Goal: Task Accomplishment & Management: Use online tool/utility

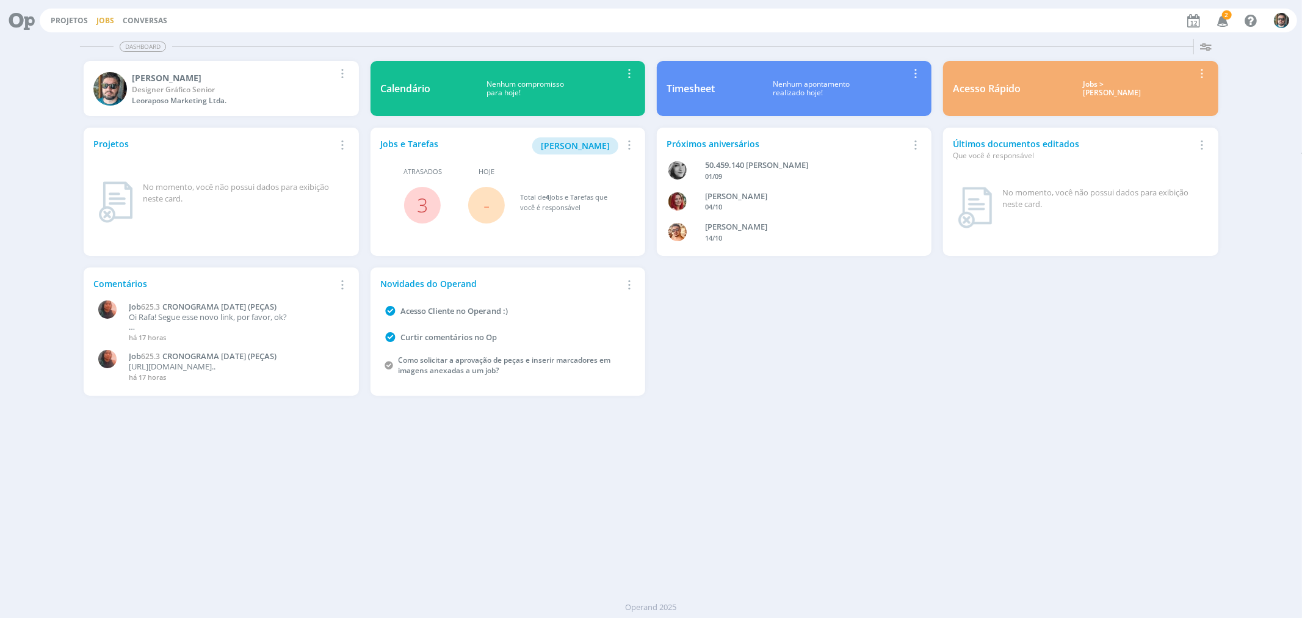
click at [98, 18] on link "Jobs" at bounding box center [105, 20] width 18 height 10
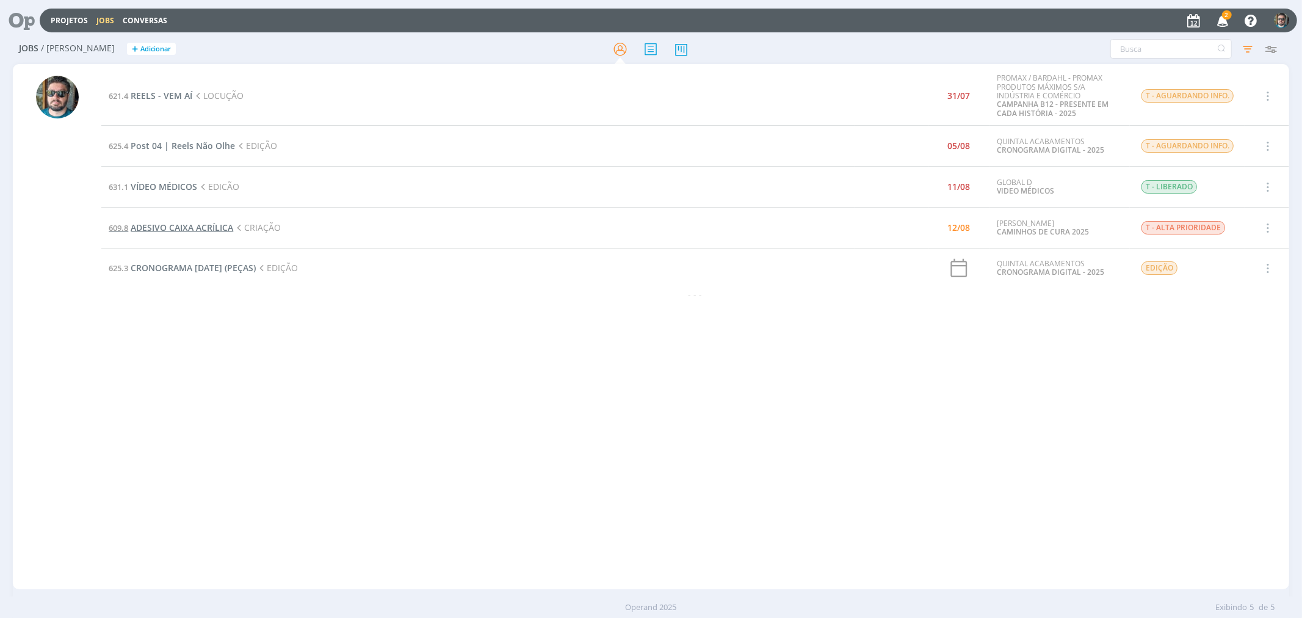
click at [214, 227] on span "ADESIVO CAIXA ACRÍLICA" at bounding box center [182, 228] width 103 height 12
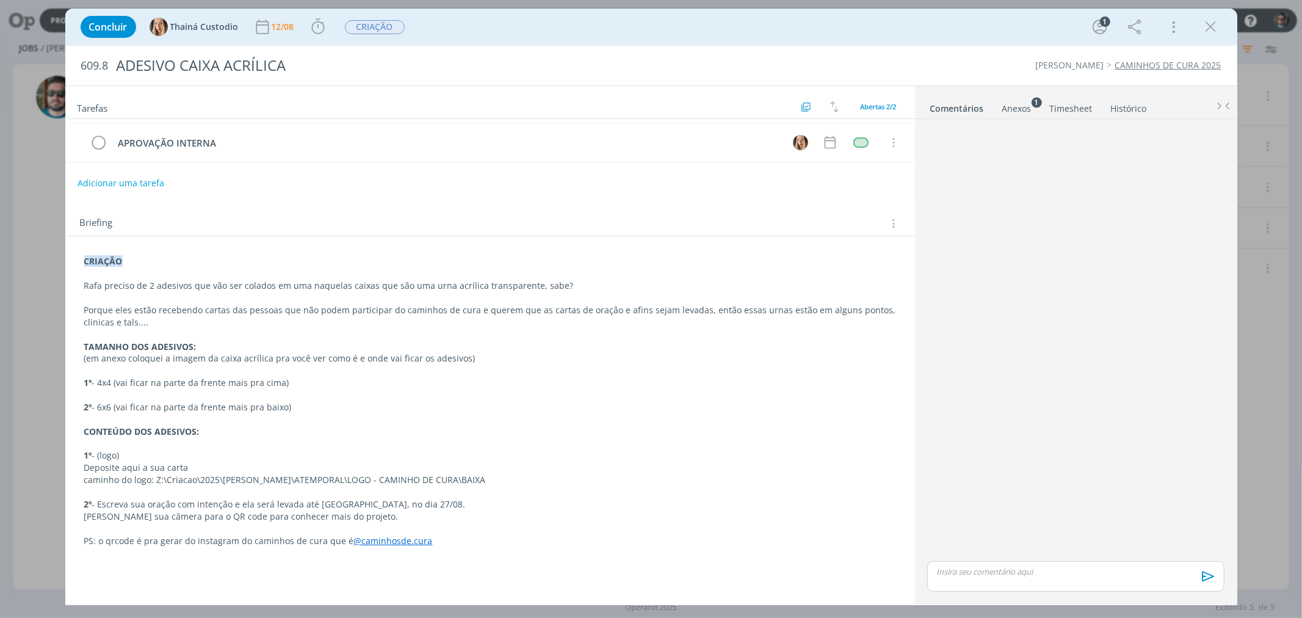
scroll to position [68, 0]
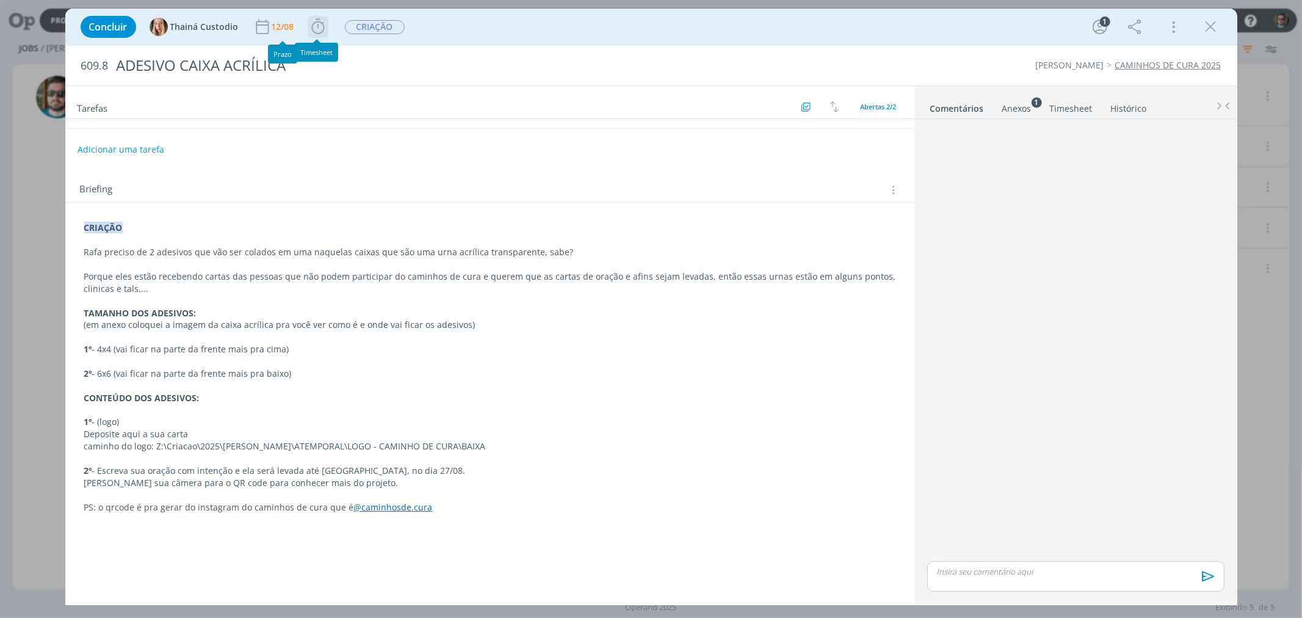
click at [314, 26] on icon "dialog" at bounding box center [318, 27] width 18 height 18
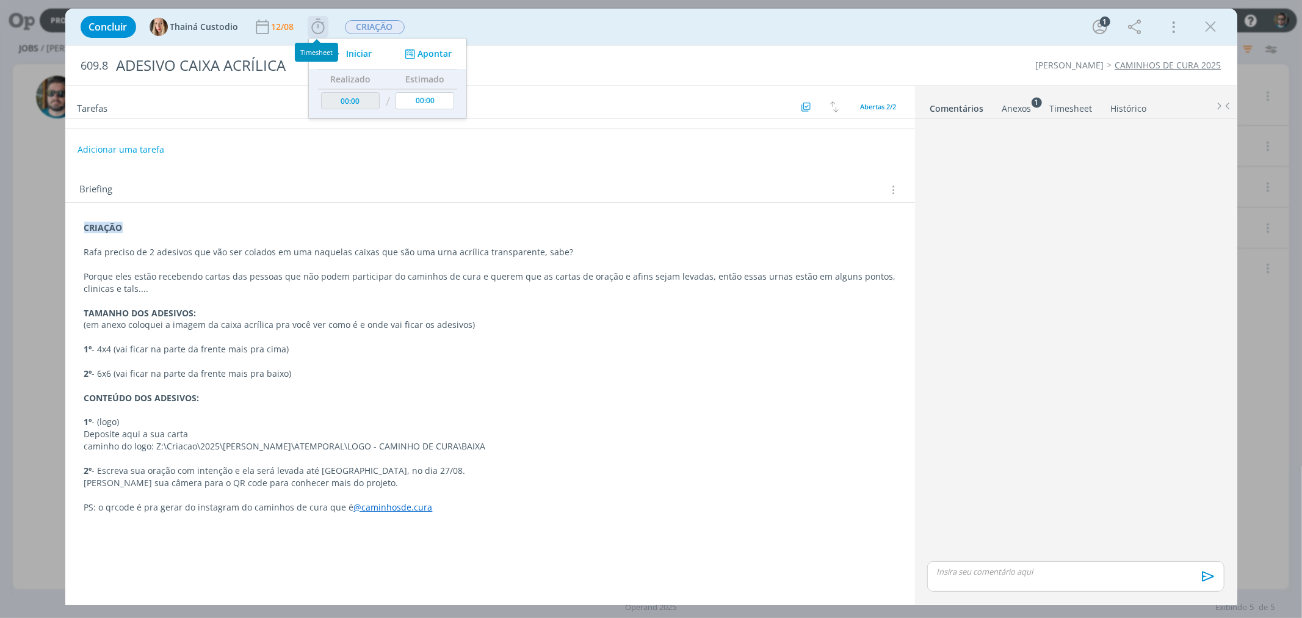
click at [346, 51] on span "Iniciar" at bounding box center [359, 53] width 26 height 9
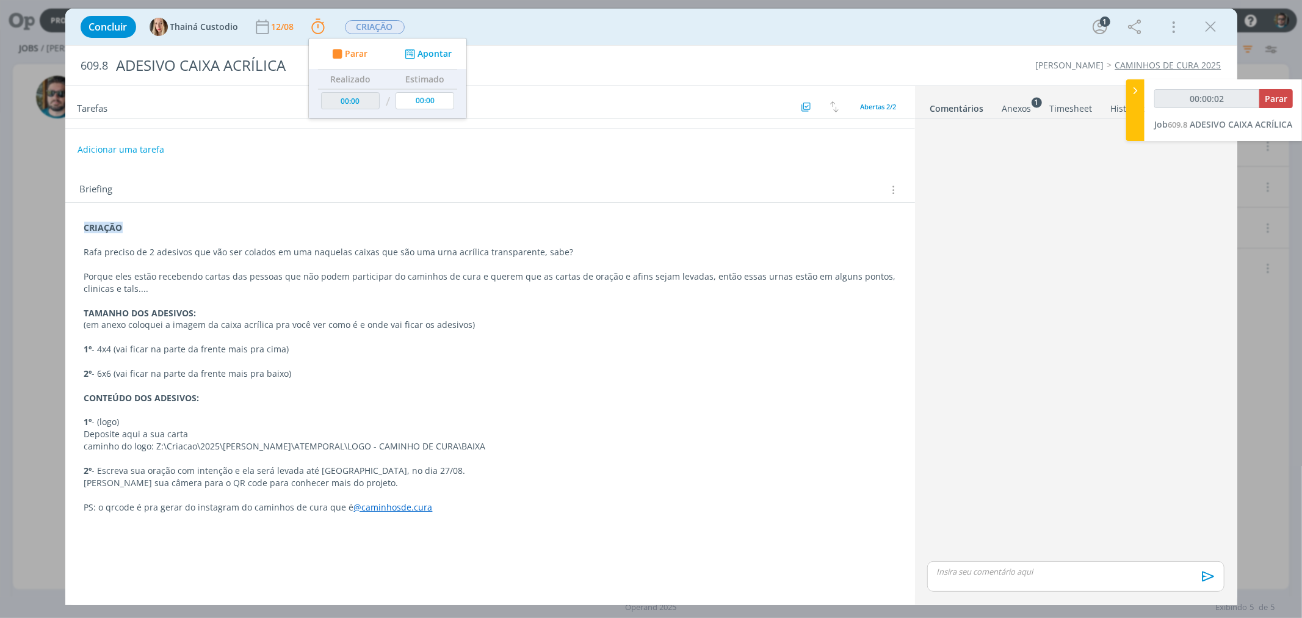
click at [333, 364] on p "dialog" at bounding box center [490, 361] width 812 height 12
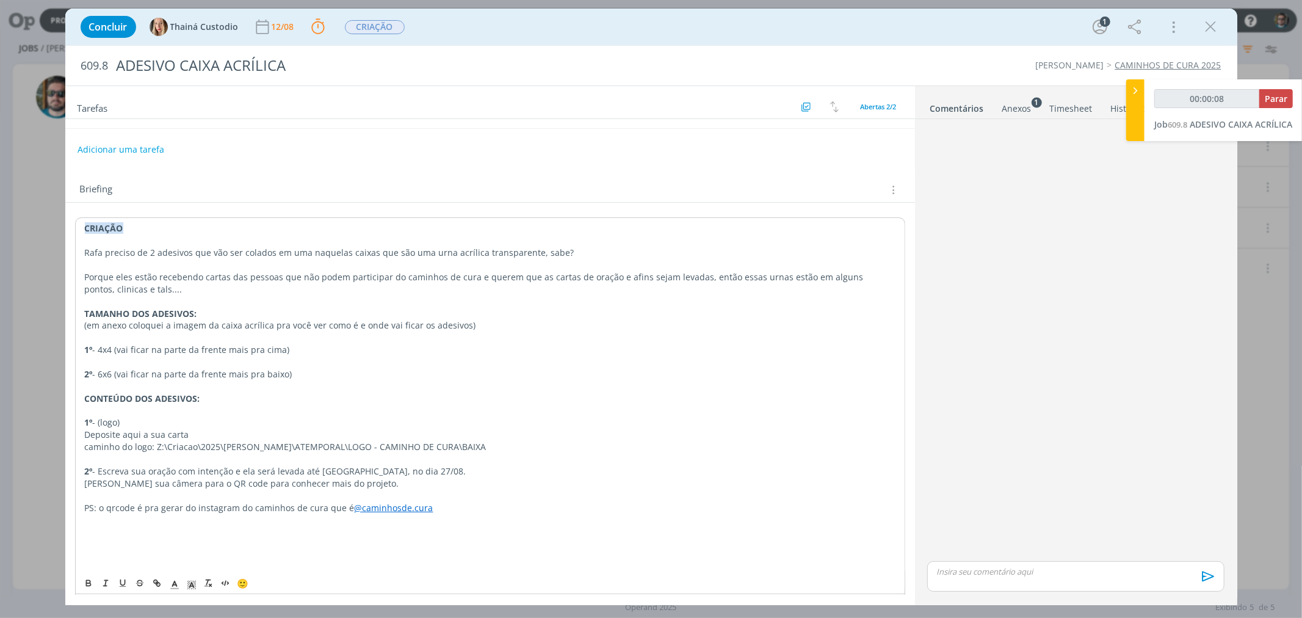
drag, startPoint x: 496, startPoint y: 443, endPoint x: 157, endPoint y: 450, distance: 339.4
click at [157, 450] on p "caminho do logo: Z:\Criacao\2025\[PERSON_NAME]\ATEMPORAL\LOGO - CAMINHO DE CURA…" at bounding box center [490, 447] width 811 height 12
copy p "Z:\Criacao\2025\[PERSON_NAME]\ATEMPORAL\LOGO - CAMINHO DE CURA\BAIXA"
click at [399, 373] on p "2º - 6x6 (vai ficar na parte da frente mais pra baixo)" at bounding box center [490, 373] width 812 height 12
click at [1024, 103] on div "Anexos 1" at bounding box center [1016, 109] width 29 height 12
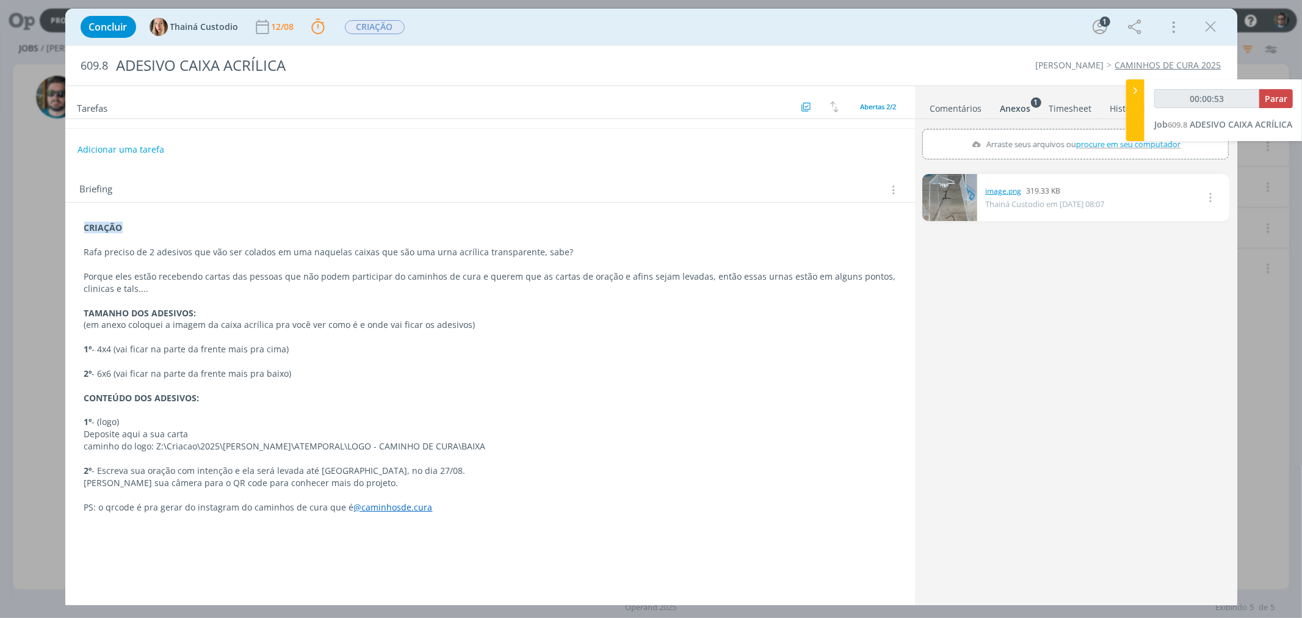
click at [1002, 193] on link "image.png" at bounding box center [1003, 191] width 36 height 11
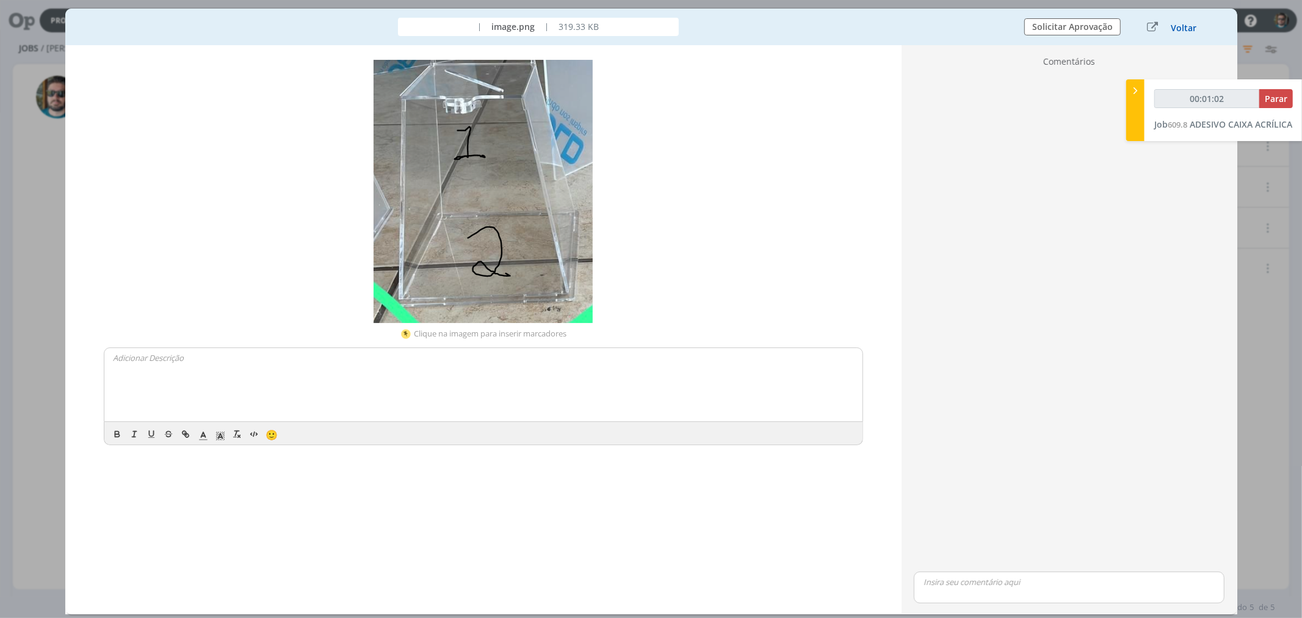
click at [1188, 24] on button "Voltar" at bounding box center [1183, 28] width 27 height 10
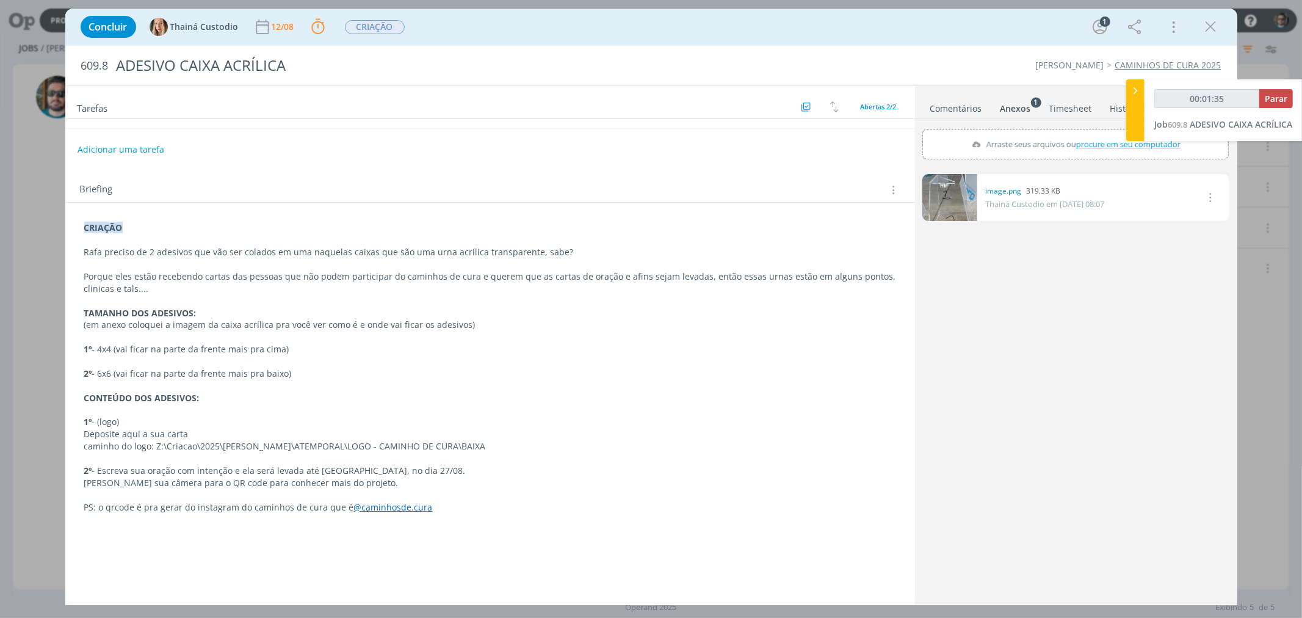
click at [965, 190] on link "dialog" at bounding box center [949, 197] width 55 height 47
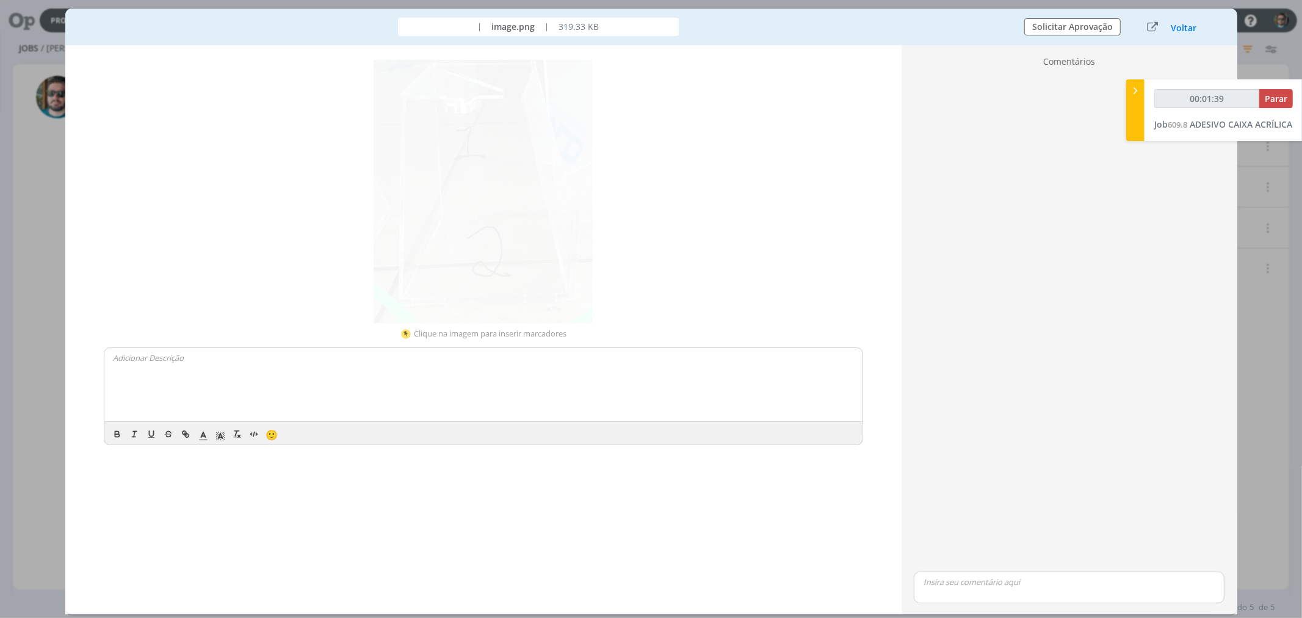
click at [34, 161] on div "Concluir Thainá Custodio 12/08 Parar Apontar Data * [DATE] Horas * 00:00 Tarefa…" at bounding box center [651, 309] width 1302 height 618
click at [1179, 27] on button "Voltar" at bounding box center [1183, 28] width 27 height 10
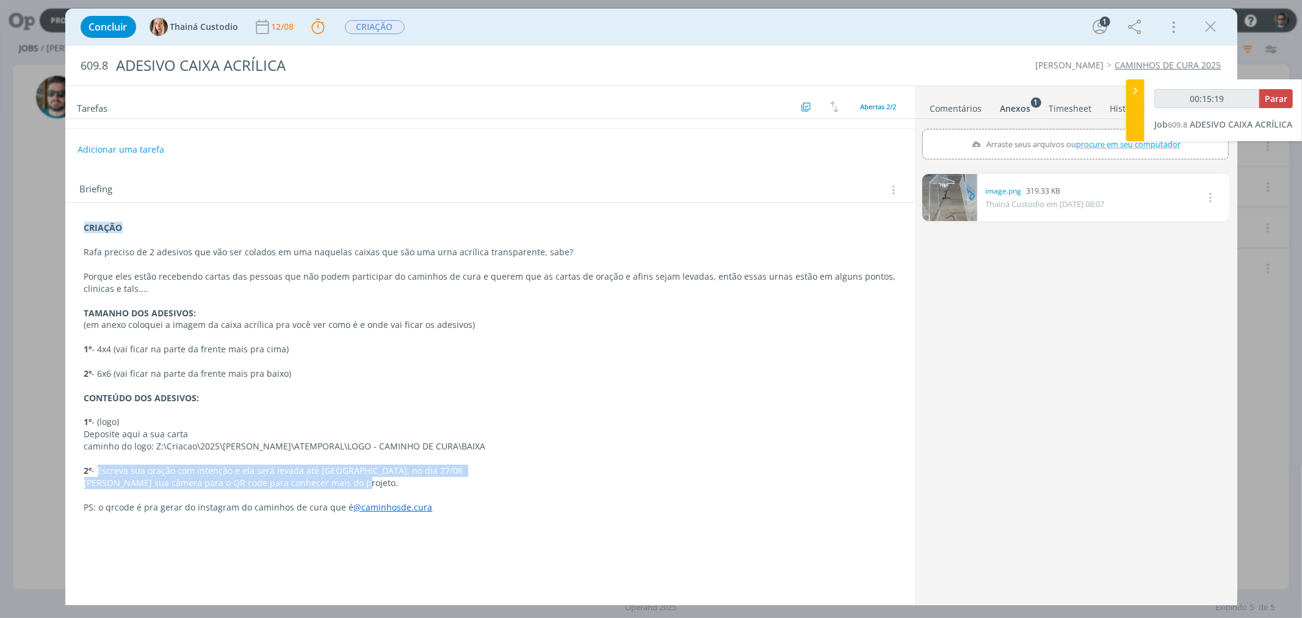
drag, startPoint x: 96, startPoint y: 472, endPoint x: 357, endPoint y: 477, distance: 261.3
click at [357, 477] on div "CRIAÇÃO Rafa preciso de 2 adesivos que vão ser colados em uma naquelas caixas q…" at bounding box center [490, 427] width 830 height 421
copy div "[PERSON_NAME] sua oração com intenção e ela será levada até [GEOGRAPHIC_DATA], …"
drag, startPoint x: 242, startPoint y: 479, endPoint x: 162, endPoint y: 475, distance: 80.1
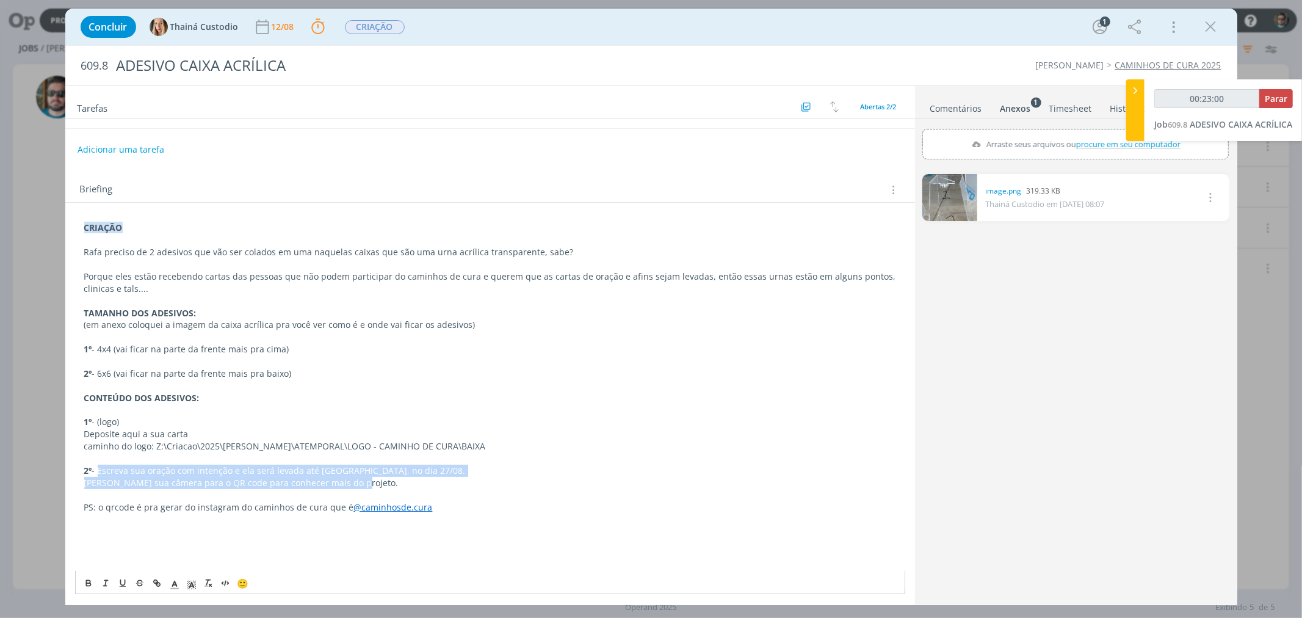
click at [162, 475] on p "2º - Escreva sua oração com intenção e ela será levada até [GEOGRAPHIC_DATA], n…" at bounding box center [490, 470] width 812 height 12
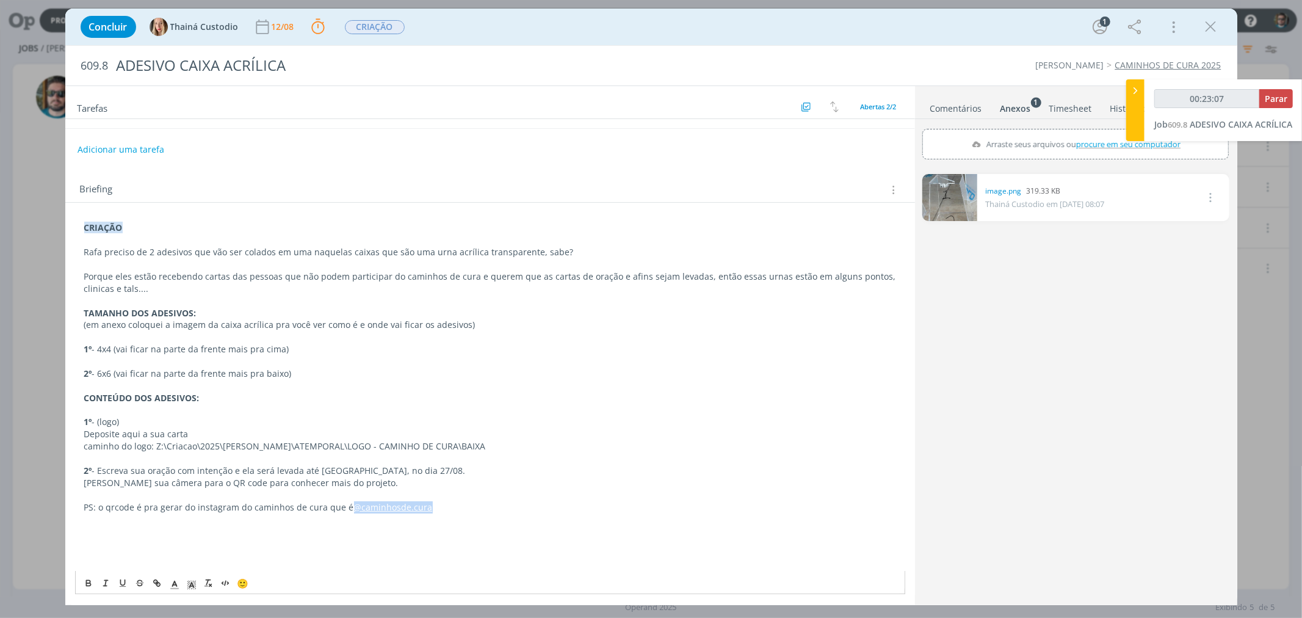
drag, startPoint x: 425, startPoint y: 510, endPoint x: 346, endPoint y: 507, distance: 79.4
click at [346, 507] on p "PS: o qrcode é pra gerar do instagram do caminhos de cura que é @caminhosde.cura" at bounding box center [490, 507] width 812 height 12
drag, startPoint x: 349, startPoint y: 485, endPoint x: 120, endPoint y: 489, distance: 228.9
click at [102, 485] on p "[PERSON_NAME] sua câmera para o QR code para conhecer mais do projeto." at bounding box center [490, 483] width 812 height 12
drag, startPoint x: 350, startPoint y: 485, endPoint x: 84, endPoint y: 483, distance: 266.7
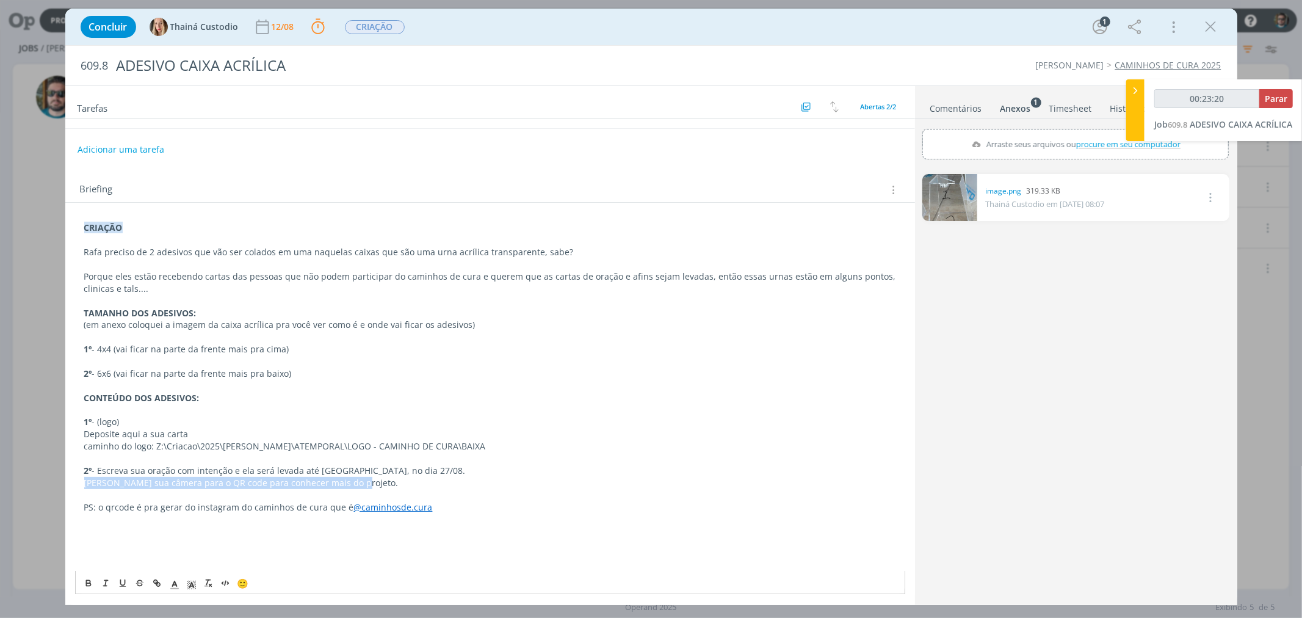
click at [84, 483] on p "[PERSON_NAME] sua câmera para o QR code para conhecer mais do projeto." at bounding box center [490, 483] width 812 height 12
copy p "[PERSON_NAME] sua câmera para o QR code para conhecer mais do projeto."
drag, startPoint x: 430, startPoint y: 511, endPoint x: 347, endPoint y: 509, distance: 83.0
click at [347, 509] on p "PS: o qrcode é pra gerar do instagram do caminhos de cura que é @caminhosde.cura" at bounding box center [490, 507] width 812 height 12
copy link "@caminhosde.cura"
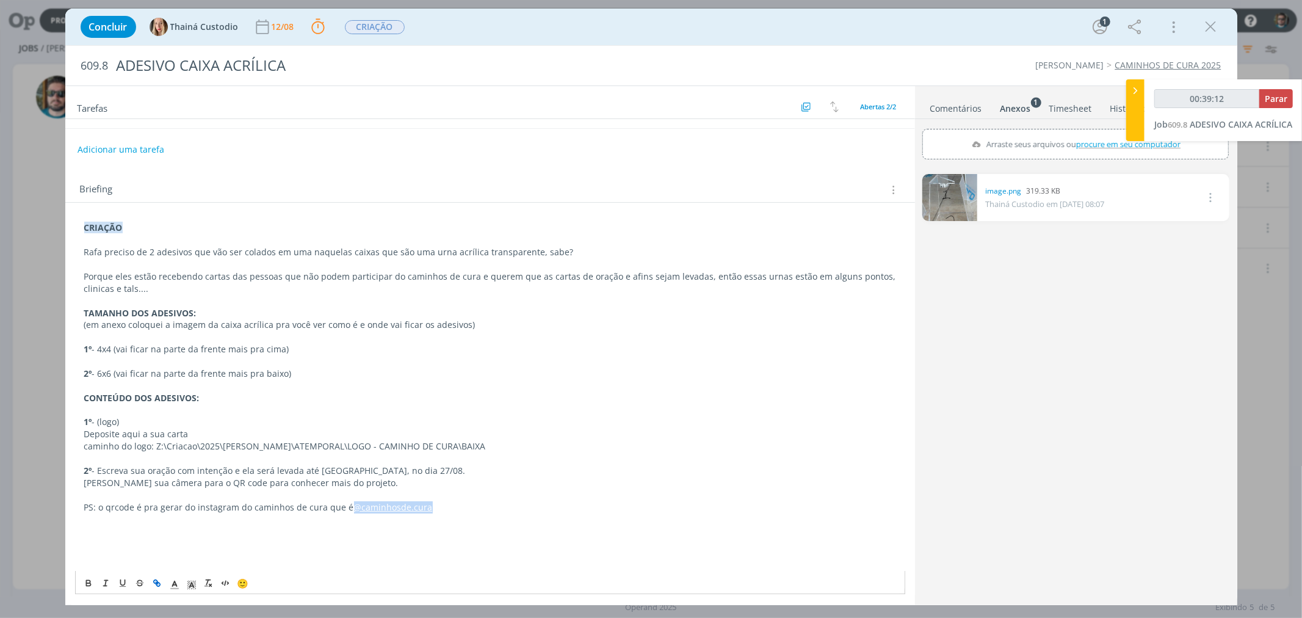
type input "00:39:13"
click at [1268, 99] on span "Parar" at bounding box center [1276, 99] width 23 height 12
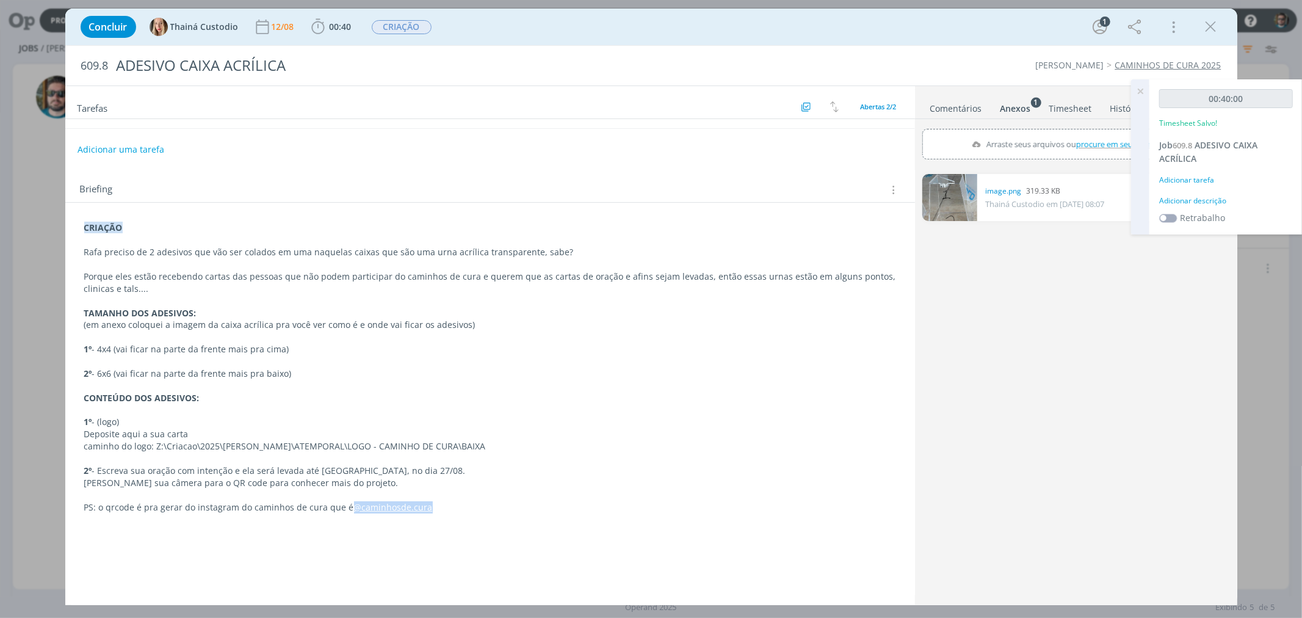
copy link "@caminhosde.cura"
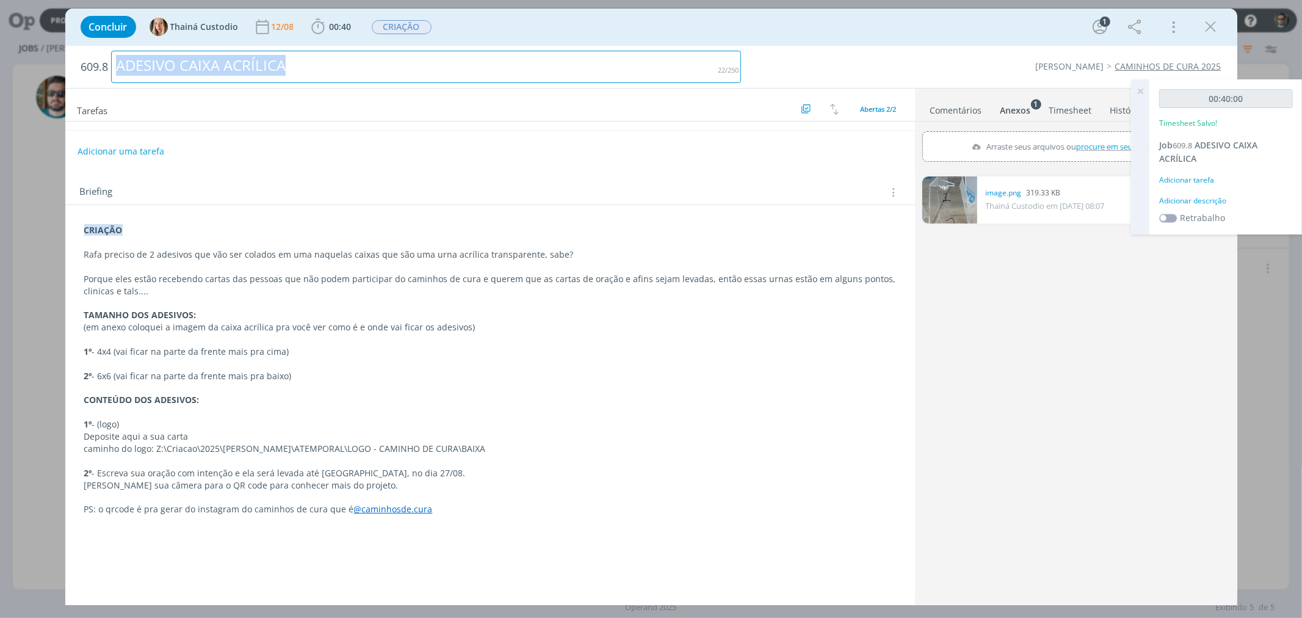
drag, startPoint x: 293, startPoint y: 65, endPoint x: 99, endPoint y: 65, distance: 194.1
click at [99, 65] on h2 "609.8 ADESIVO CAIXA ACRÍLICA" at bounding box center [411, 67] width 660 height 42
copy div "ADESIVO CAIXA ACRÍLICA"
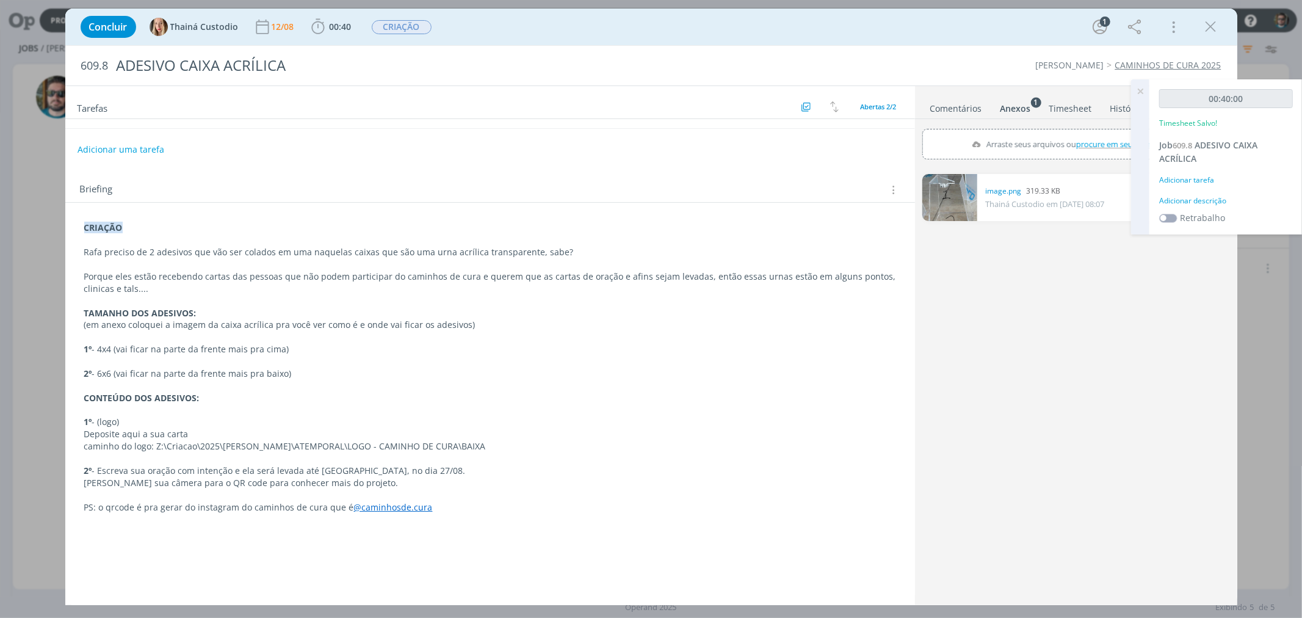
click at [416, 351] on p "1º - 4x4 (vai ficar na parte da frente mais pra cima)" at bounding box center [490, 349] width 812 height 12
click at [1140, 92] on icon at bounding box center [1140, 91] width 22 height 24
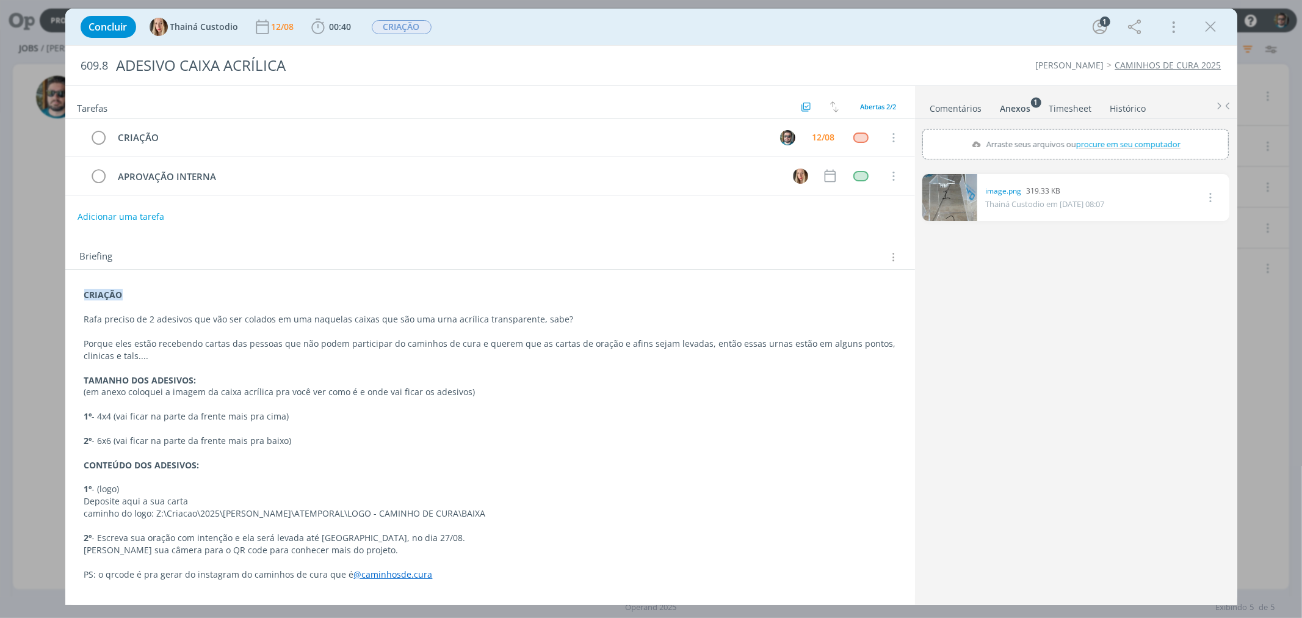
scroll to position [0, 0]
click at [964, 111] on link "Comentários" at bounding box center [956, 106] width 53 height 18
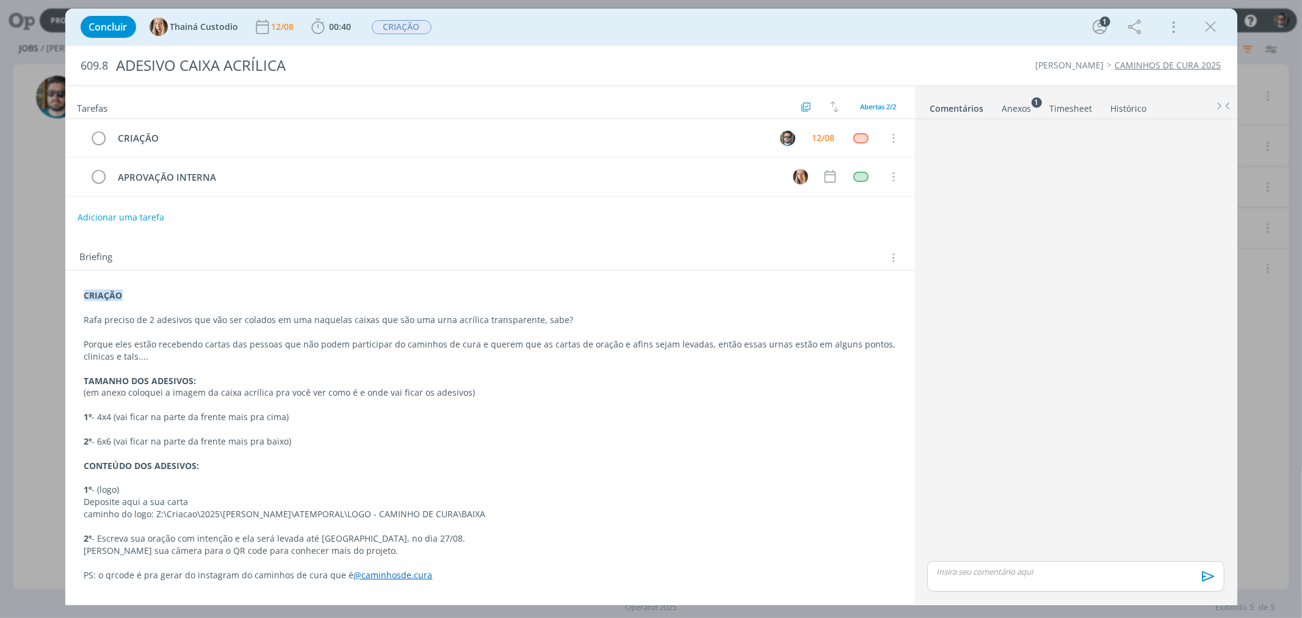
click at [1140, 582] on div "dialog" at bounding box center [1075, 576] width 297 height 31
click at [1202, 580] on icon "dialog" at bounding box center [1206, 580] width 12 height 10
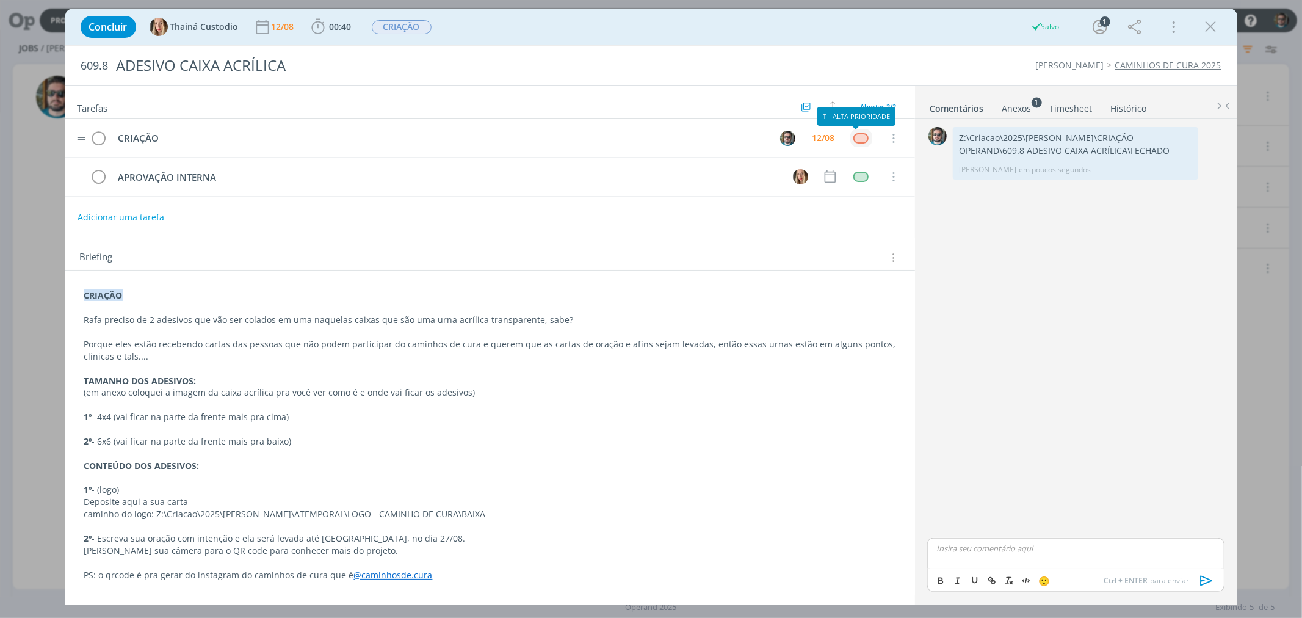
click at [856, 137] on div "dialog" at bounding box center [860, 138] width 15 height 10
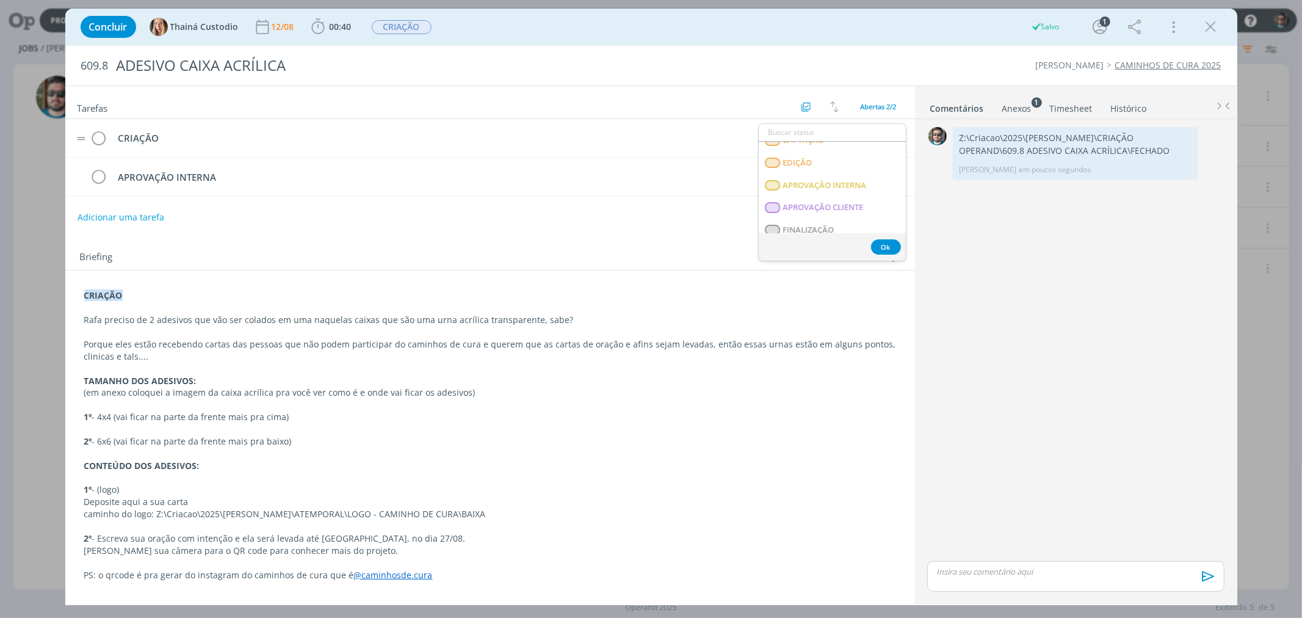
scroll to position [203, 0]
click at [807, 170] on span "APROVAÇÃO INTERNA" at bounding box center [824, 173] width 84 height 10
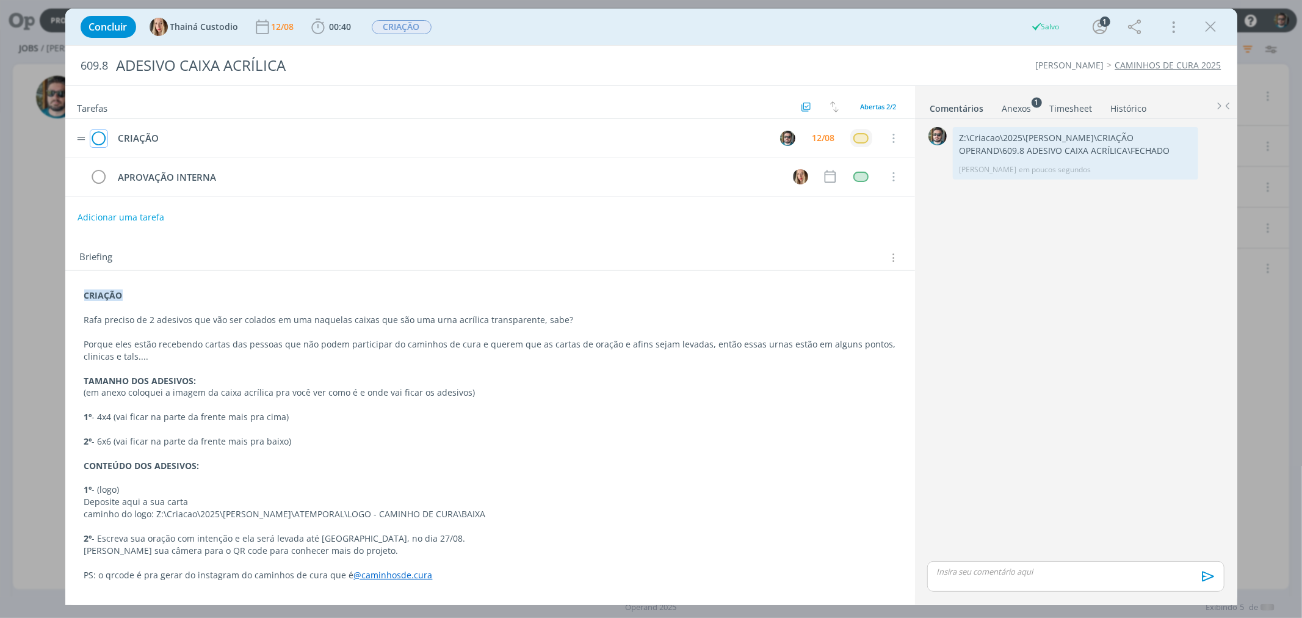
click at [103, 142] on icon "dialog" at bounding box center [98, 138] width 17 height 18
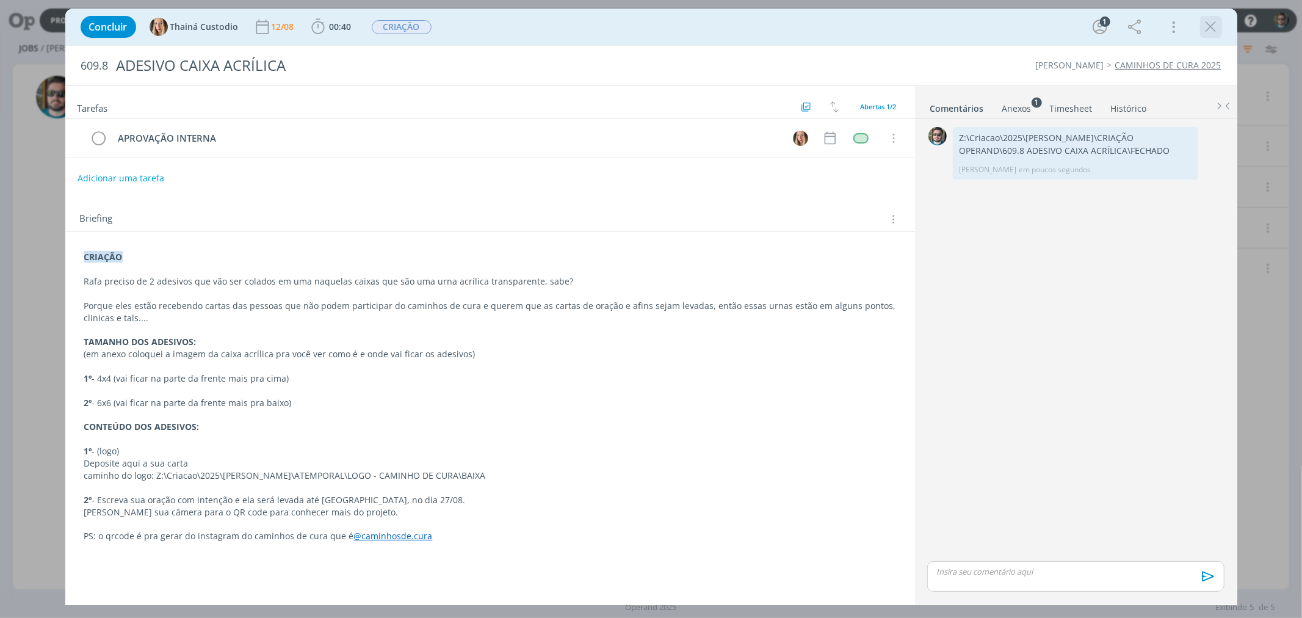
click at [1206, 29] on icon "dialog" at bounding box center [1211, 27] width 18 height 18
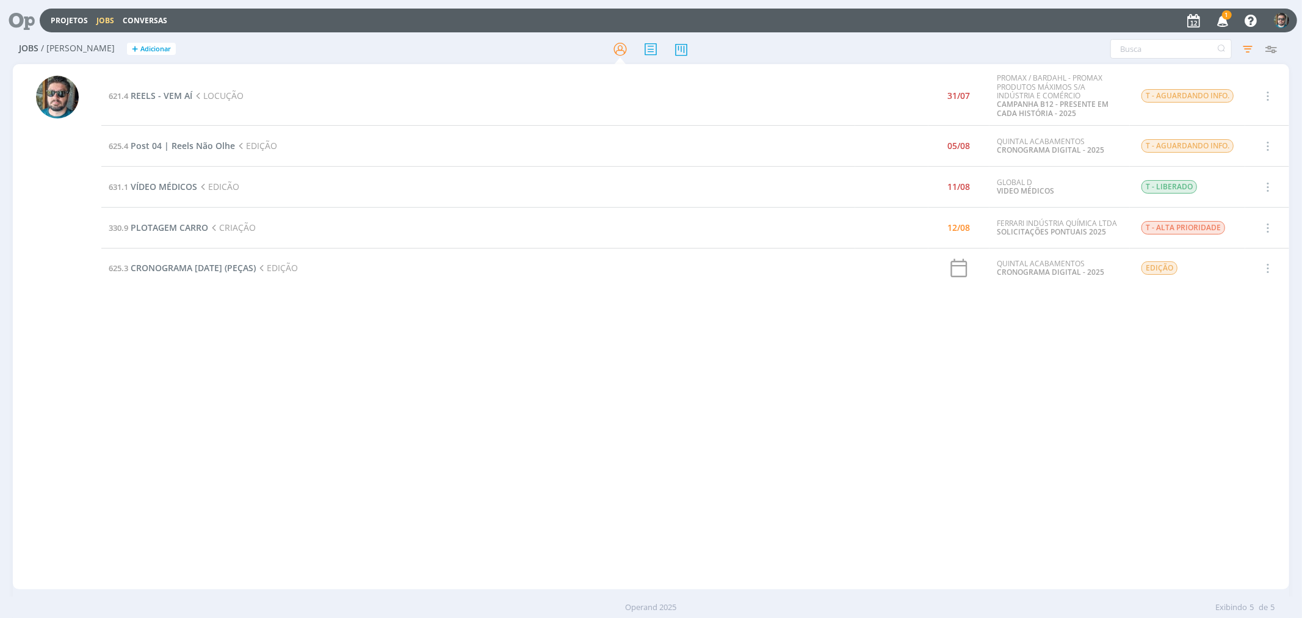
click at [371, 380] on div "621.4 REELS - VEM AÍ LOCUÇÃO 31/07 PROMAX / BARDAHL - PROMAX PRODUTOS MÁXIMOS S…" at bounding box center [694, 327] width 1187 height 520
click at [1227, 20] on icon "button" at bounding box center [1222, 20] width 21 height 21
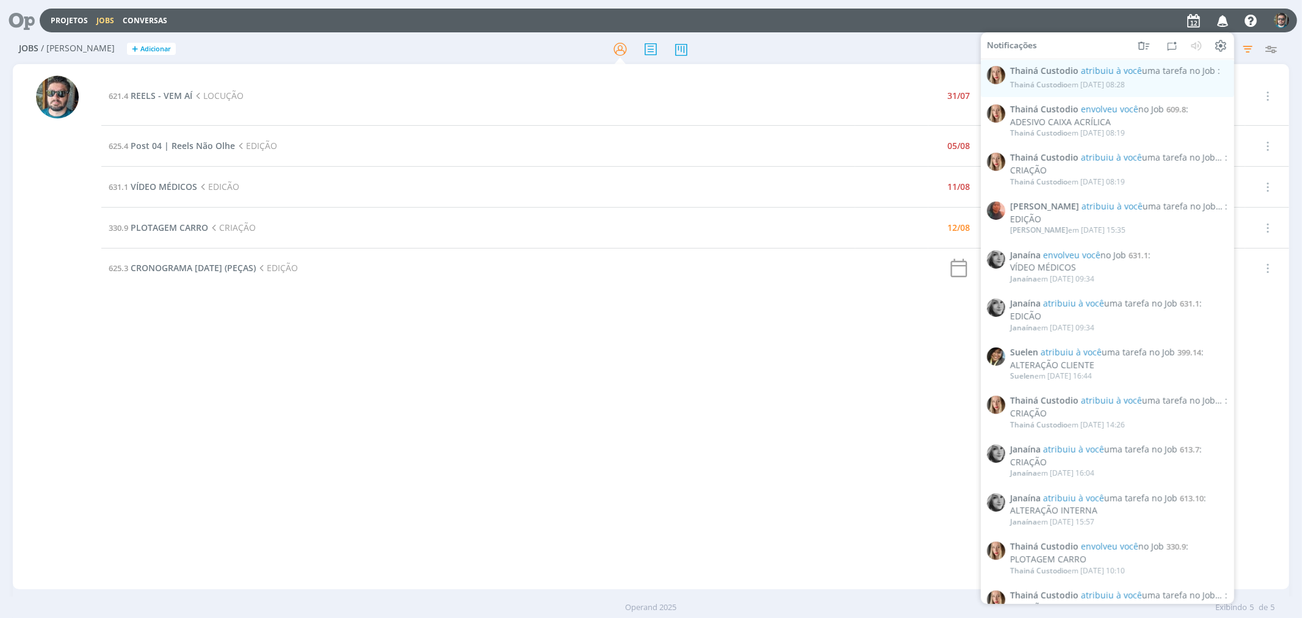
click at [710, 358] on div "621.4 REELS - VEM AÍ LOCUÇÃO 31/07 PROMAX / BARDAHL - PROMAX PRODUTOS MÁXIMOS S…" at bounding box center [694, 327] width 1187 height 520
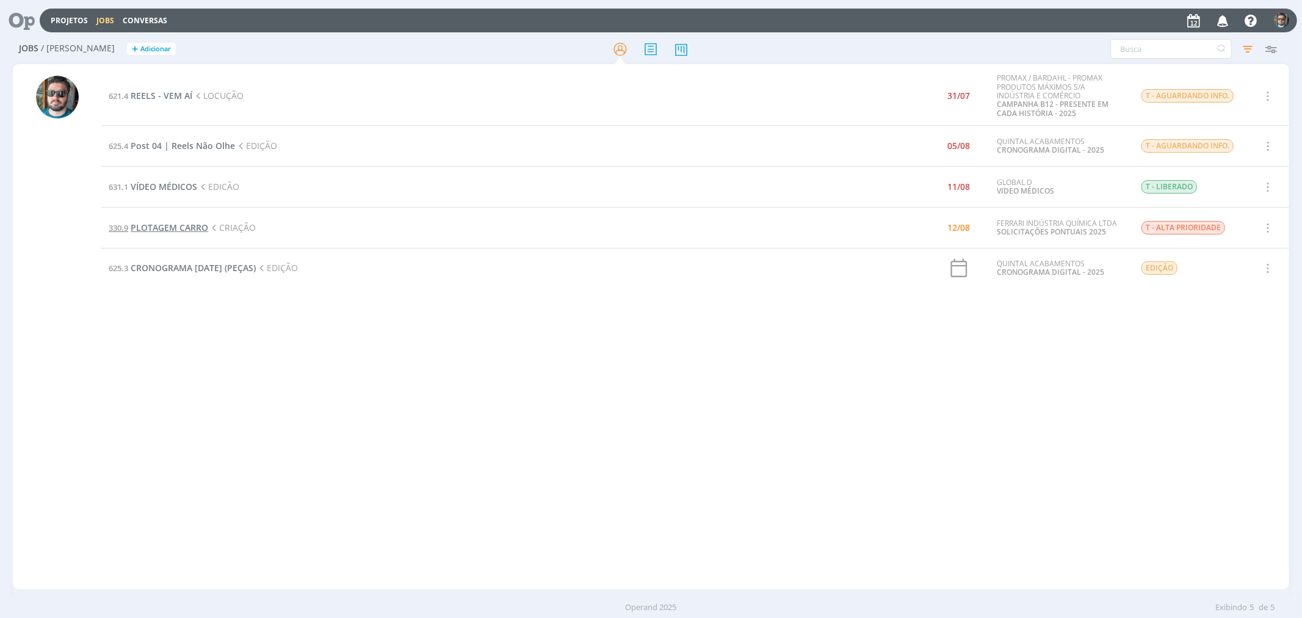
click at [193, 223] on span "PLOTAGEM CARRO" at bounding box center [170, 228] width 78 height 12
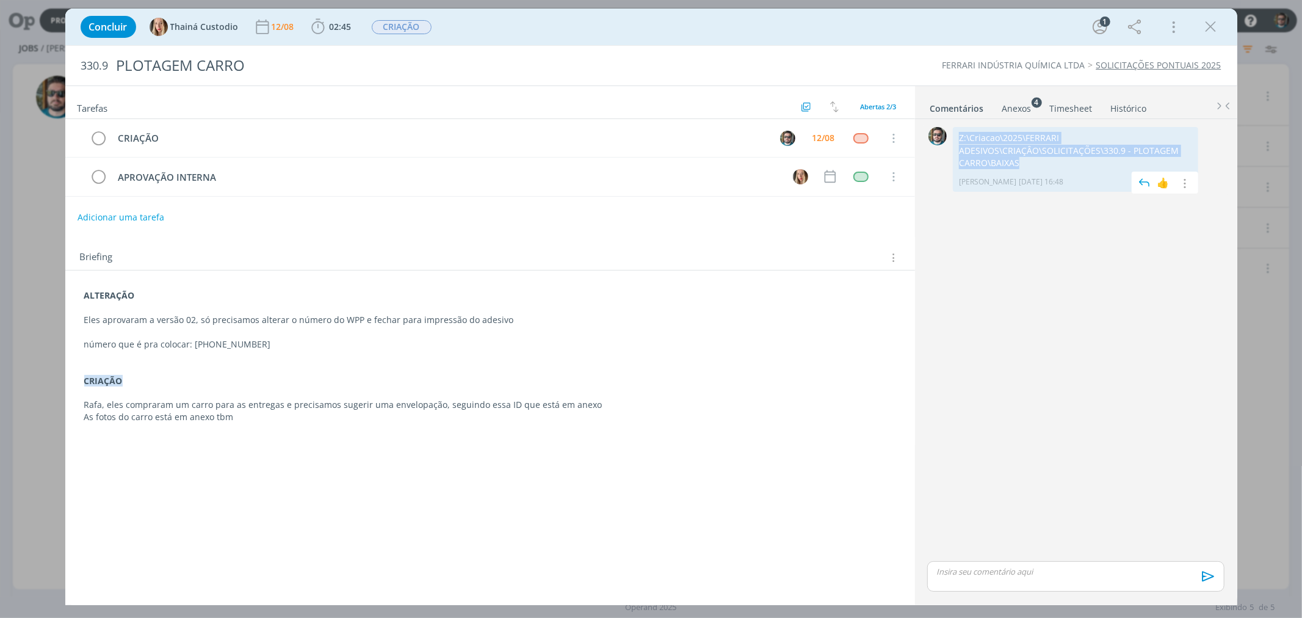
drag, startPoint x: 1024, startPoint y: 165, endPoint x: 959, endPoint y: 142, distance: 68.7
click at [959, 142] on p "Z:\Criacao\2025\FERRARI ADESIVOS\CRIAÇÂO\SOLICITAÇÕES\330.9 - PLOTAGEM CARRO\BA…" at bounding box center [1075, 150] width 233 height 37
copy p "Z:\Criacao\2025\FERRARI ADESIVOS\CRIAÇÂO\SOLICITAÇÕES\330.9 - PLOTAGEM CARRO\BA…"
drag, startPoint x: 257, startPoint y: 345, endPoint x: 191, endPoint y: 345, distance: 65.9
click at [191, 345] on p "número que é pra colocar: [PHONE_NUMBER]" at bounding box center [490, 344] width 812 height 12
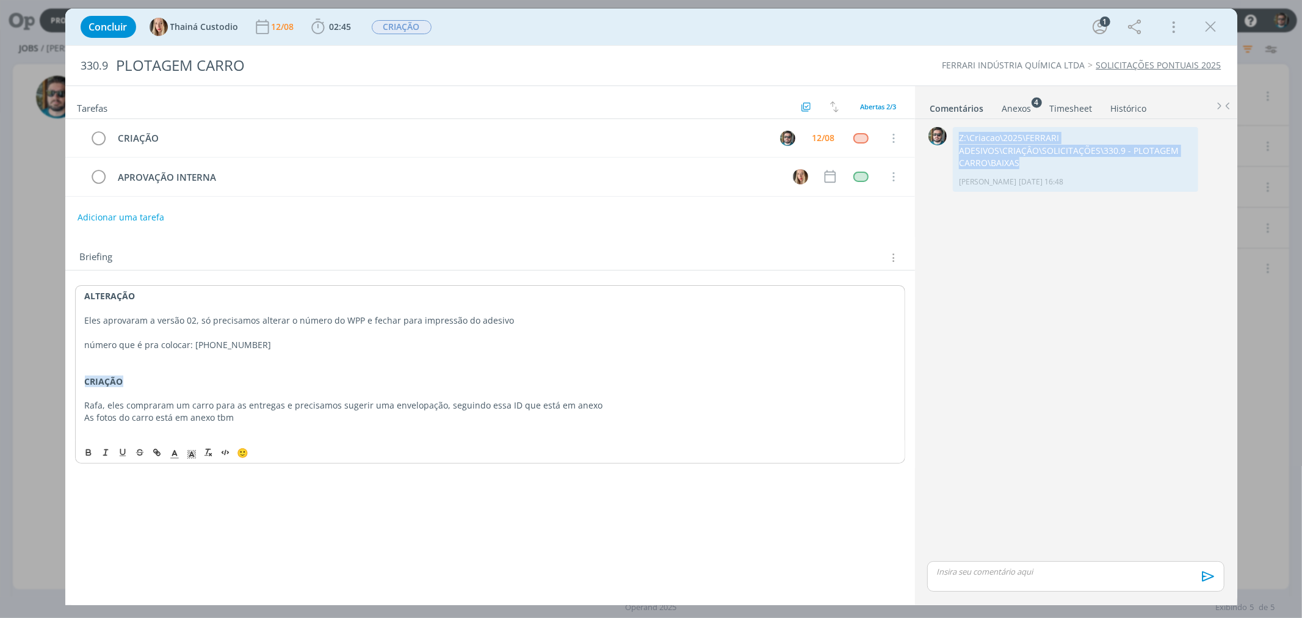
copy p "[PHONE_NUMBER]"
click at [333, 24] on span "02:45" at bounding box center [341, 27] width 22 height 12
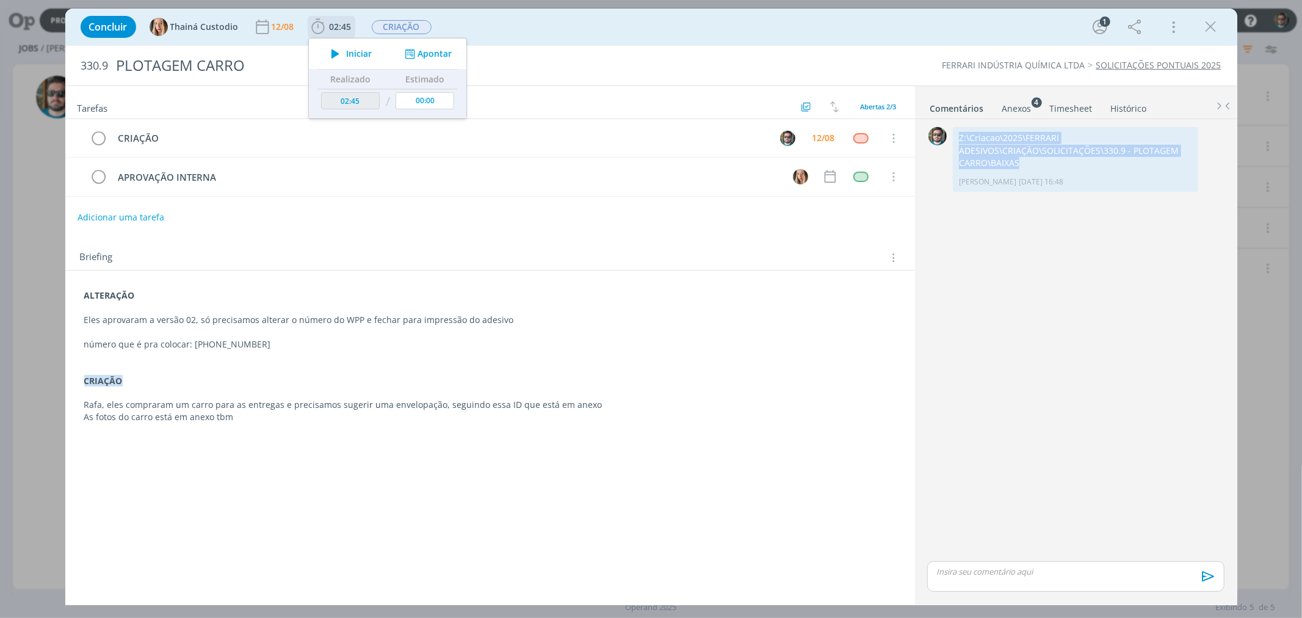
click at [355, 54] on span "Iniciar" at bounding box center [359, 53] width 26 height 9
type input "00:28:26"
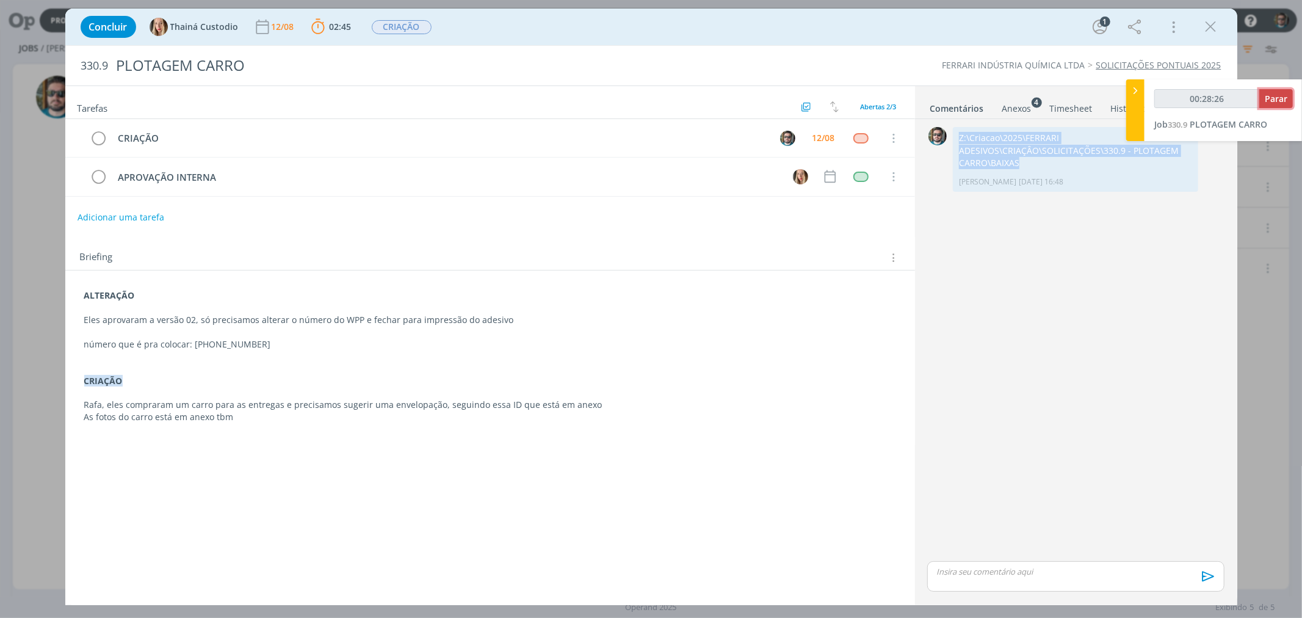
click at [1265, 101] on span "Parar" at bounding box center [1276, 99] width 23 height 12
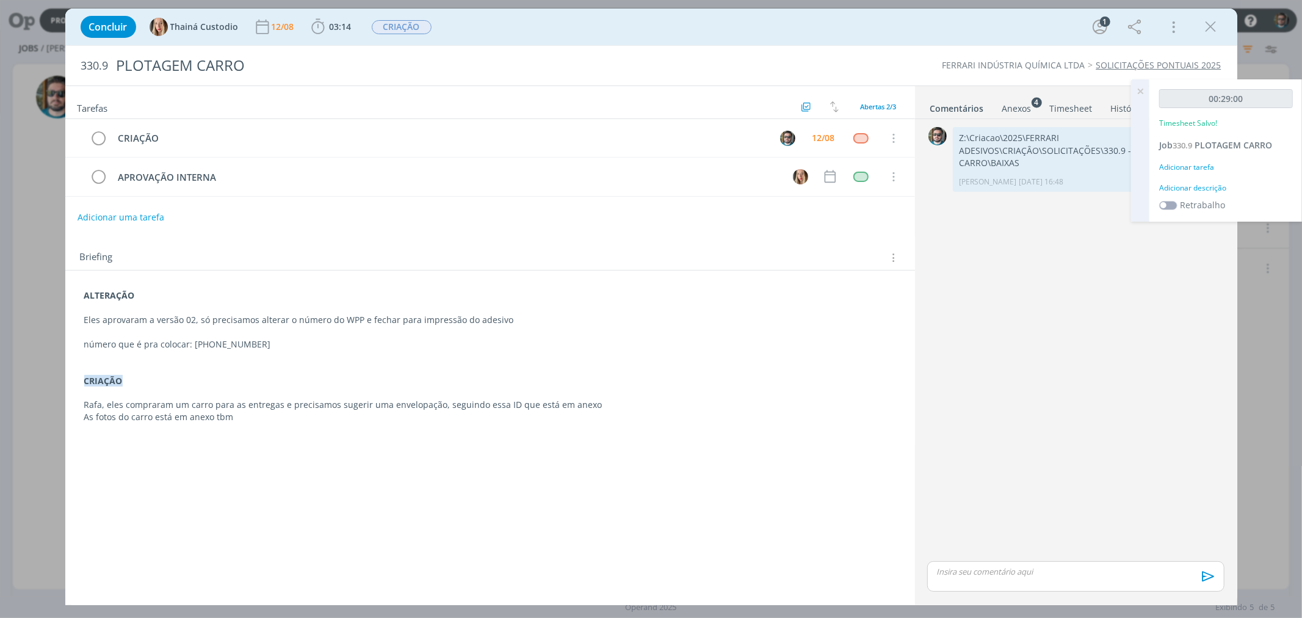
click at [1139, 574] on p "dialog" at bounding box center [1075, 571] width 277 height 11
click at [1207, 577] on icon "dialog" at bounding box center [1206, 580] width 12 height 10
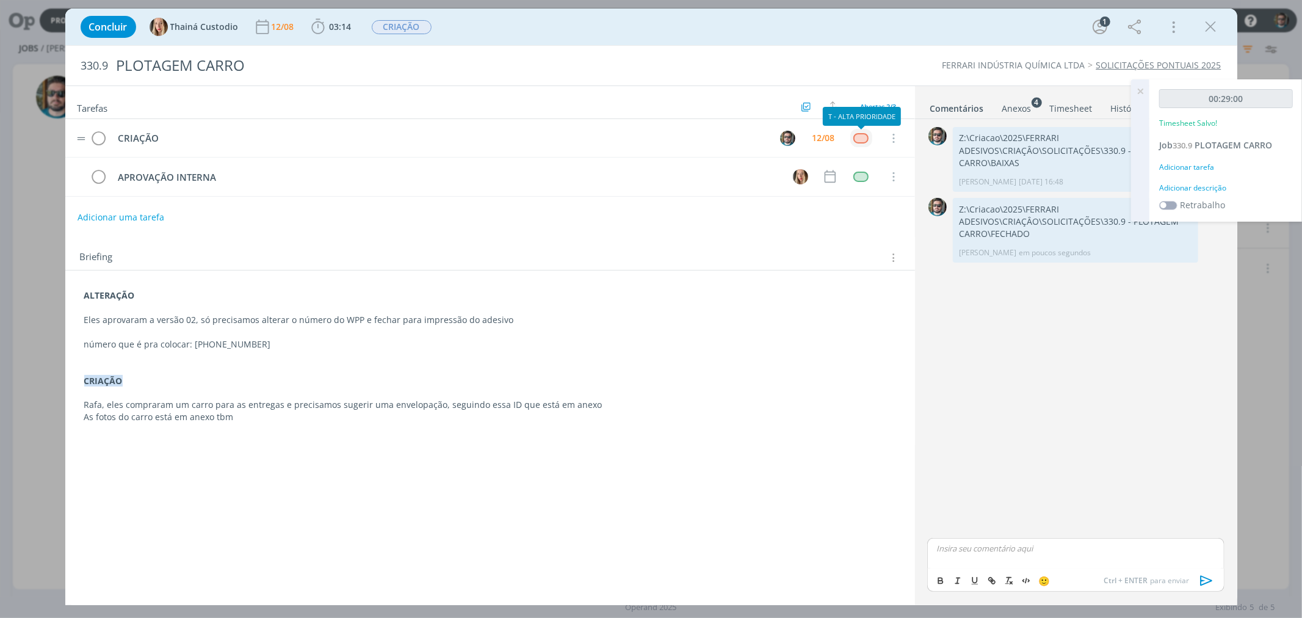
click at [864, 134] on div "dialog" at bounding box center [860, 138] width 15 height 10
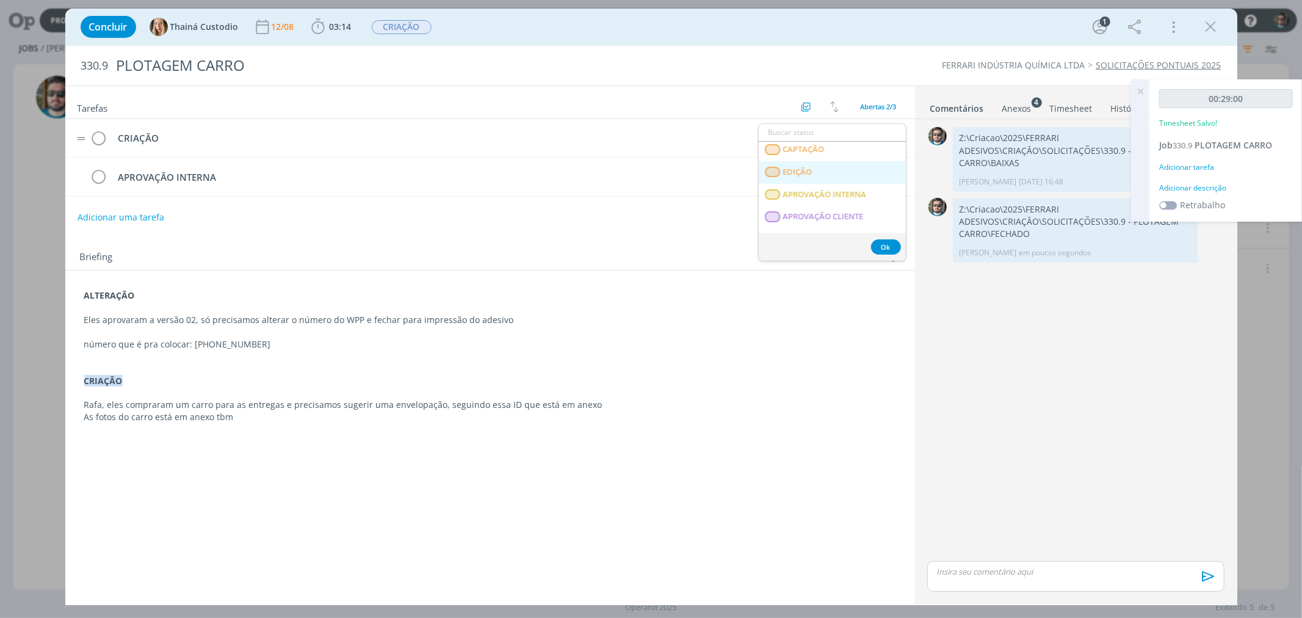
scroll to position [203, 0]
click at [822, 177] on span "APROVAÇÃO INTERNA" at bounding box center [824, 173] width 84 height 10
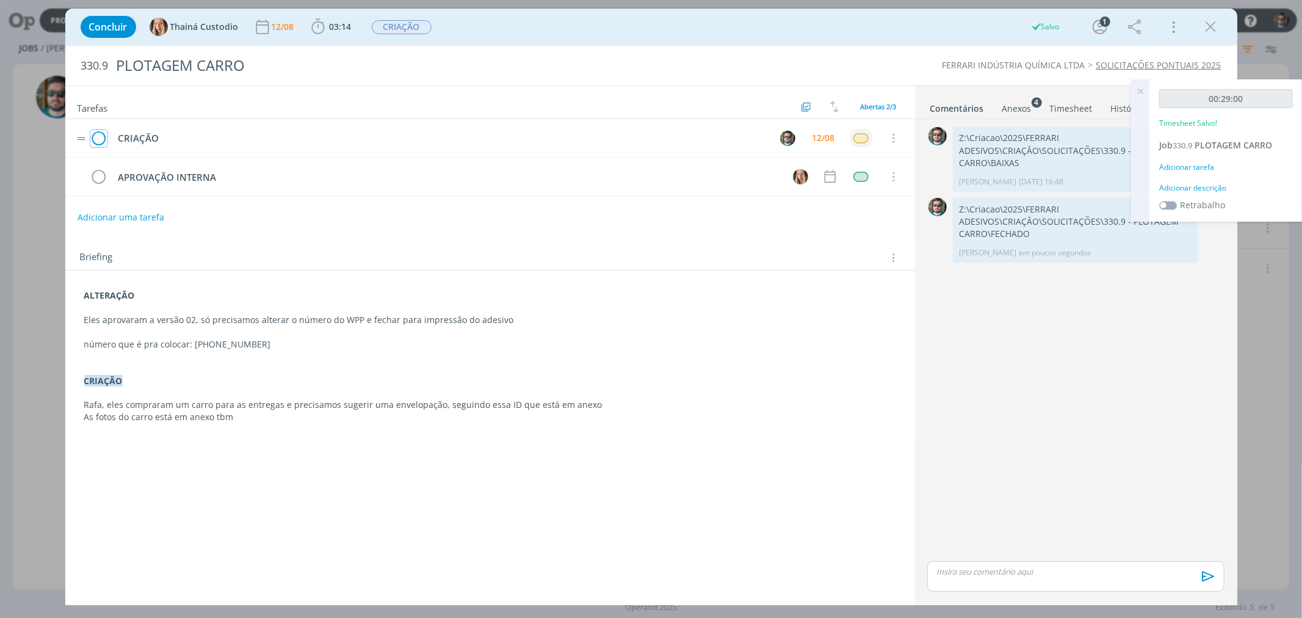
click at [102, 139] on icon "dialog" at bounding box center [98, 138] width 17 height 18
click at [413, 29] on span "CRIAÇÃO" at bounding box center [402, 27] width 60 height 14
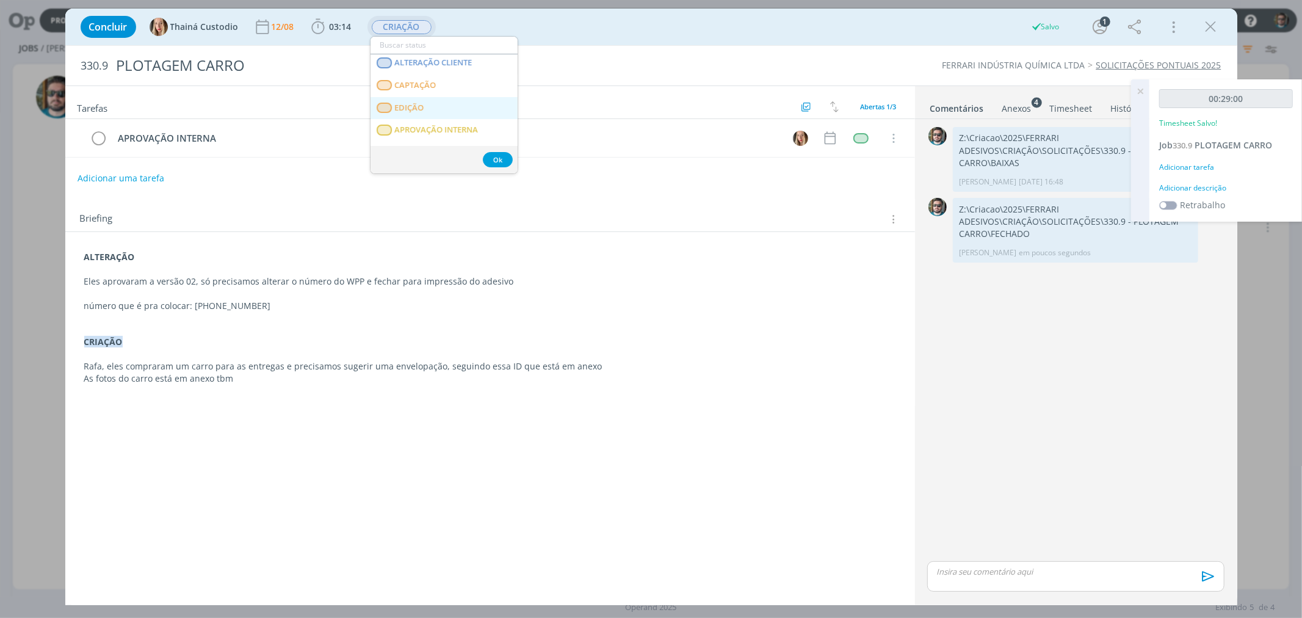
scroll to position [135, 0]
click at [430, 106] on span "APROVAÇÃO INTERNA" at bounding box center [436, 109] width 84 height 10
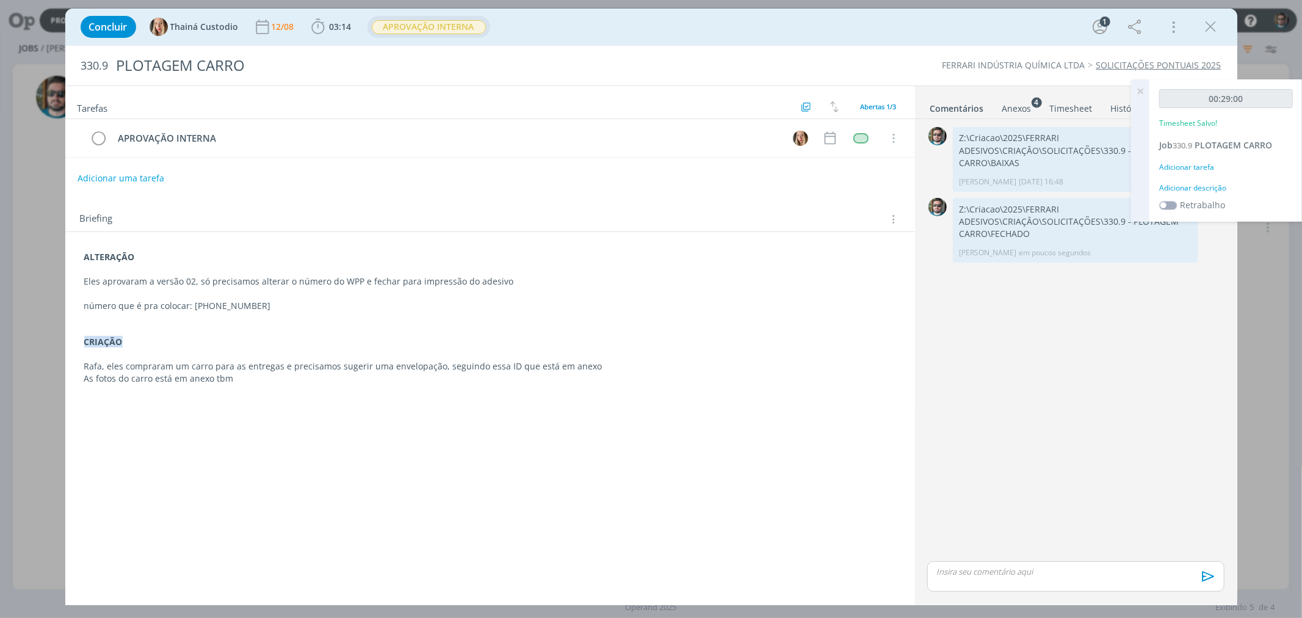
click at [1141, 90] on icon at bounding box center [1140, 91] width 22 height 24
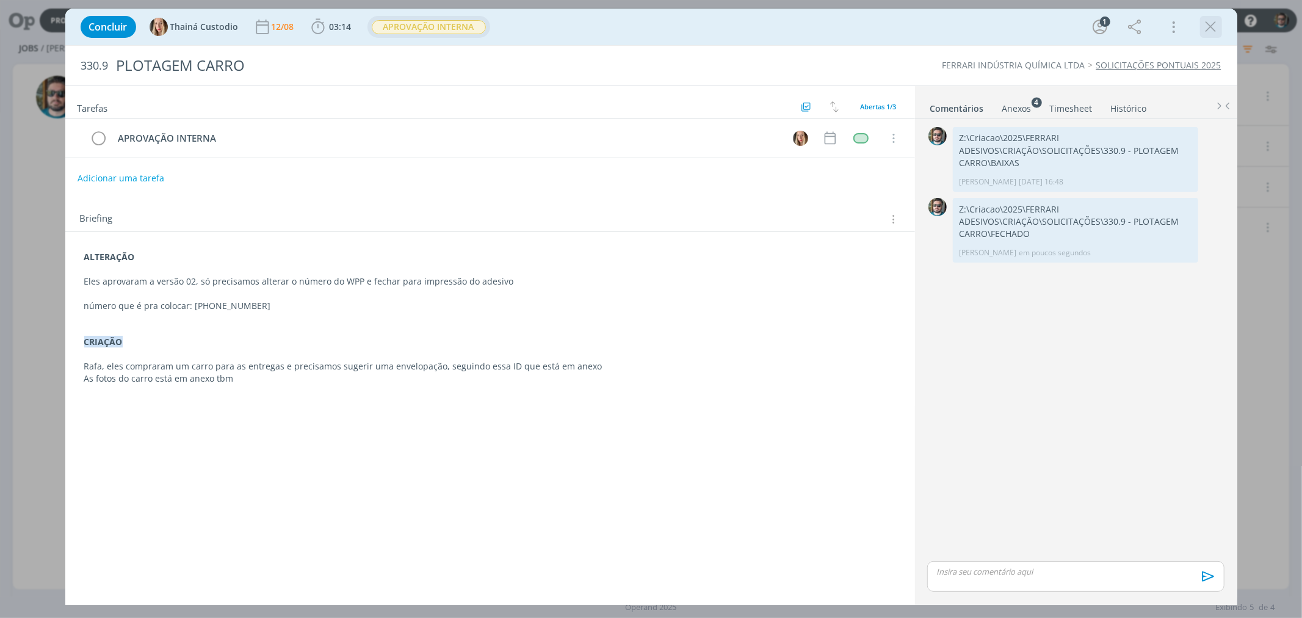
click at [1211, 34] on icon "dialog" at bounding box center [1211, 27] width 18 height 18
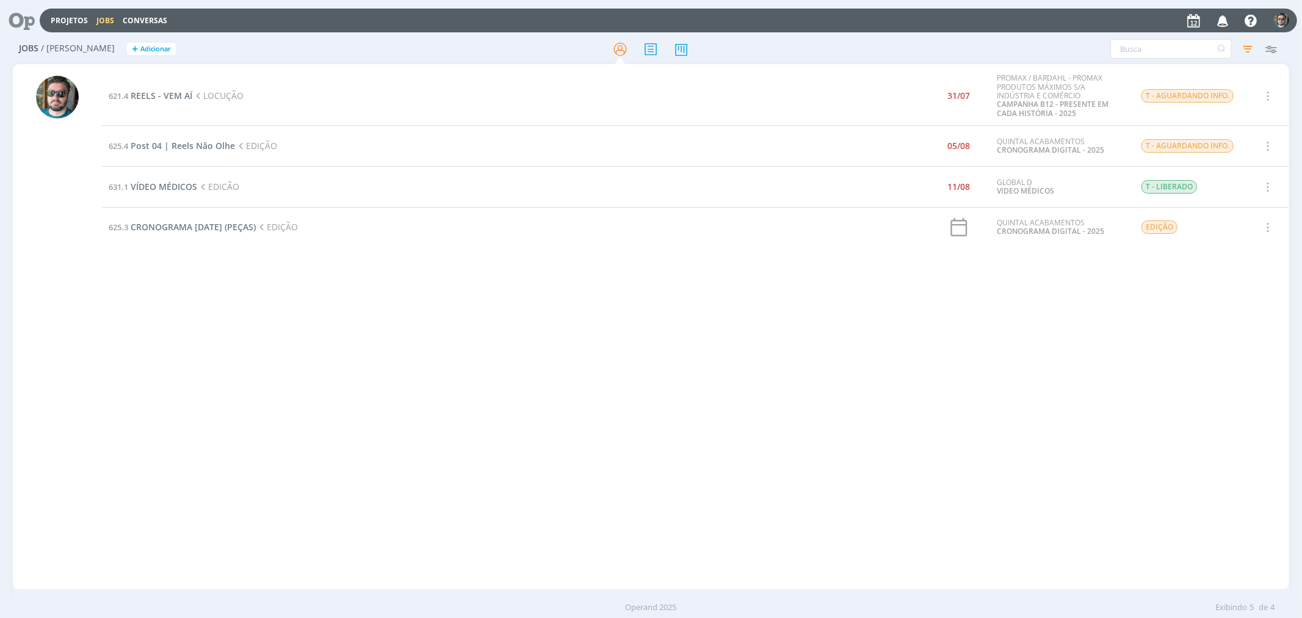
click at [307, 374] on div "621.4 REELS - VEM AÍ LOCUÇÃO 31/07 PROMAX / BARDAHL - PROMAX PRODUTOS MÁXIMOS S…" at bounding box center [694, 327] width 1187 height 520
click at [151, 187] on span "VÍDEO MÉDICOS" at bounding box center [164, 187] width 67 height 12
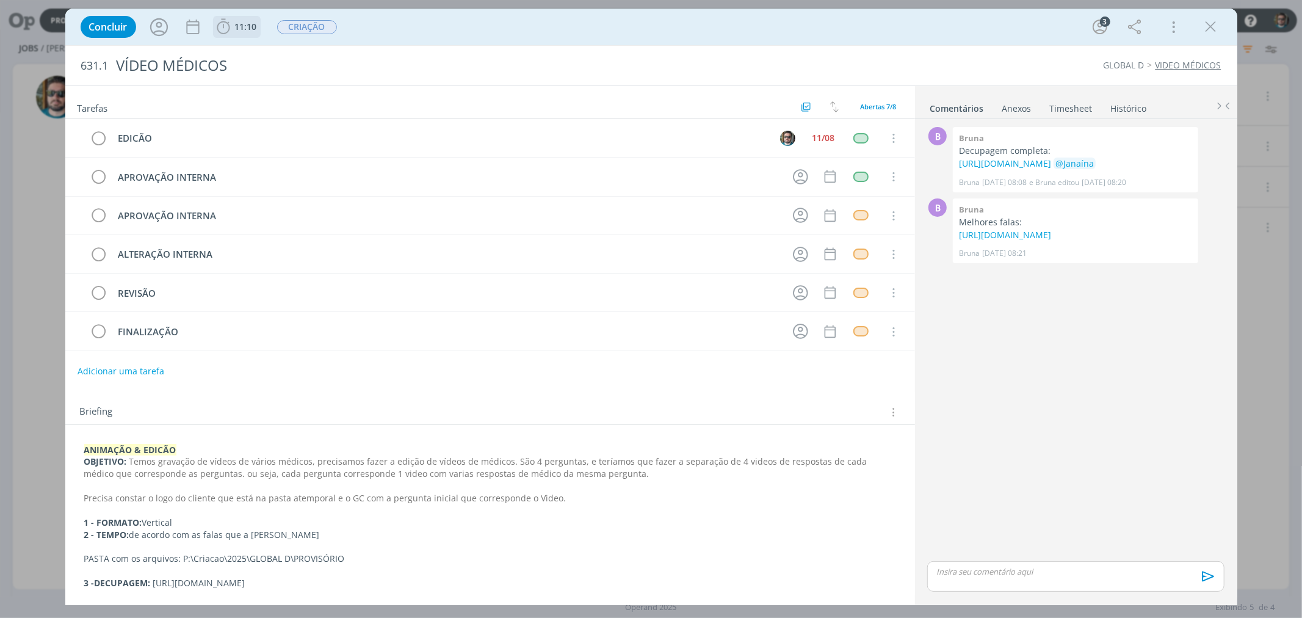
click at [248, 27] on span "11:10" at bounding box center [246, 27] width 22 height 12
click at [272, 51] on span "Iniciar" at bounding box center [264, 53] width 26 height 9
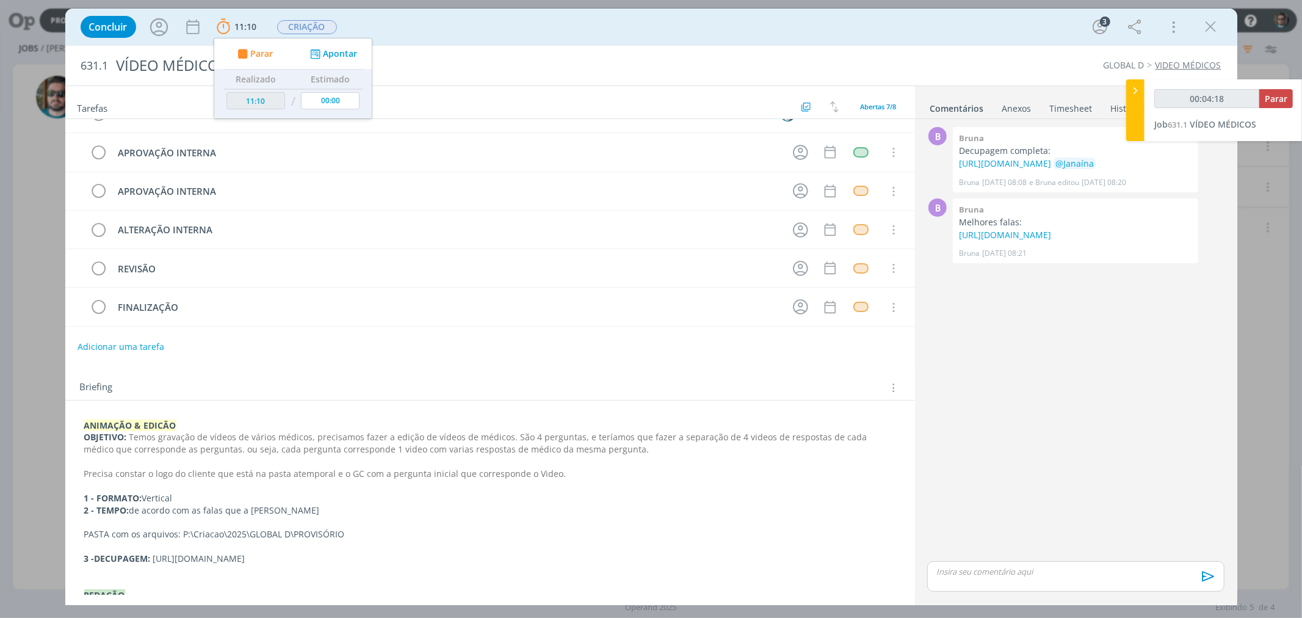
scroll to position [68, 0]
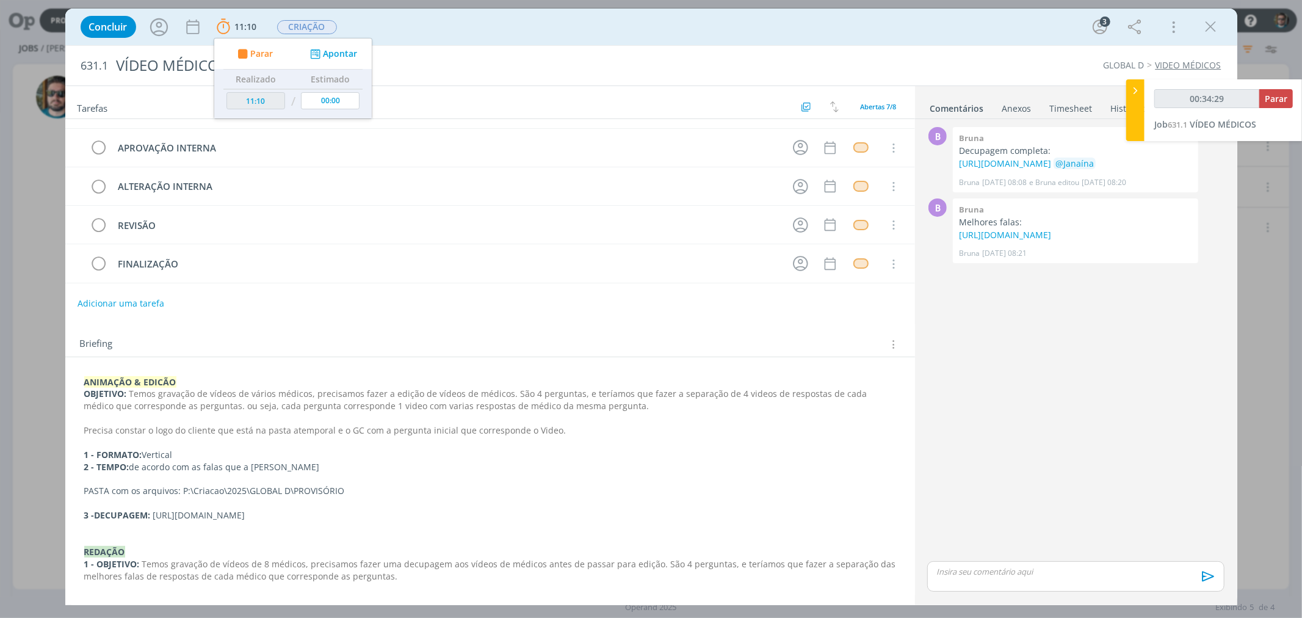
type input "00:35:29"
